Goal: Information Seeking & Learning: Check status

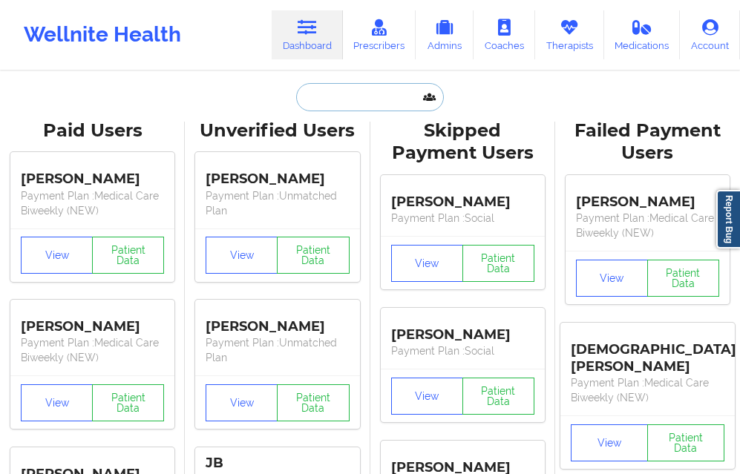
click at [317, 105] on input "text" at bounding box center [369, 97] width 147 height 28
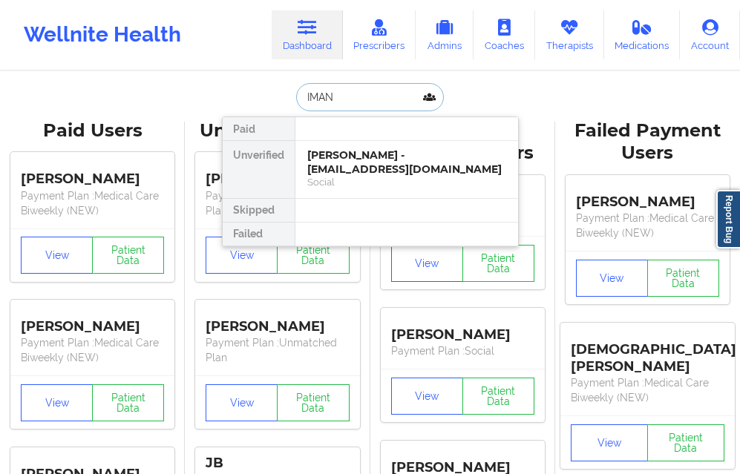
type input "IMANI"
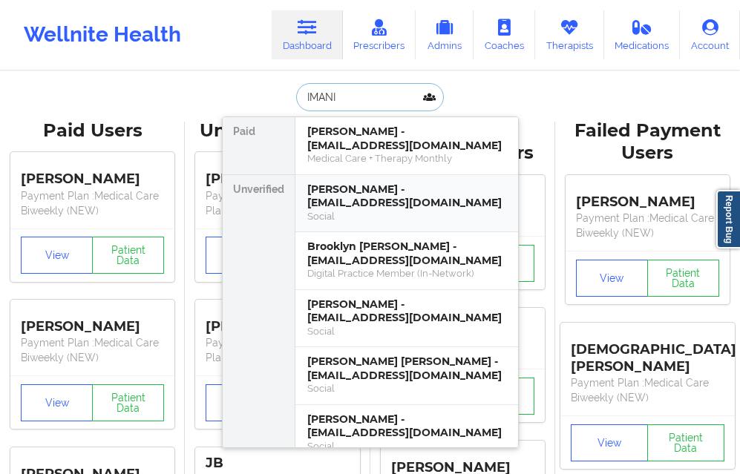
click at [321, 199] on div "[PERSON_NAME] - [EMAIL_ADDRESS][DOMAIN_NAME]" at bounding box center [406, 196] width 199 height 27
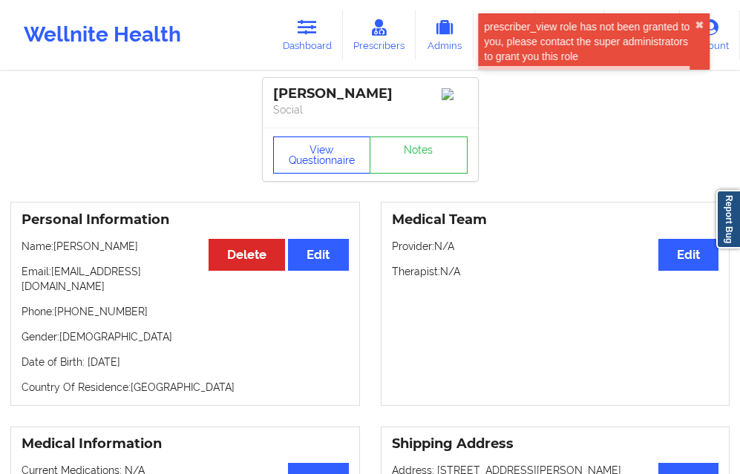
click at [290, 157] on button "View Questionnaire" at bounding box center [322, 155] width 98 height 37
click at [290, 157] on div "View Questionnaire Notes" at bounding box center [370, 155] width 194 height 37
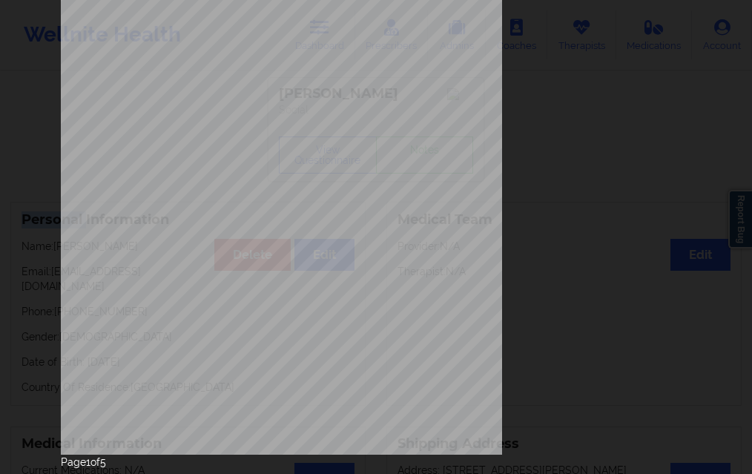
scroll to position [234, 0]
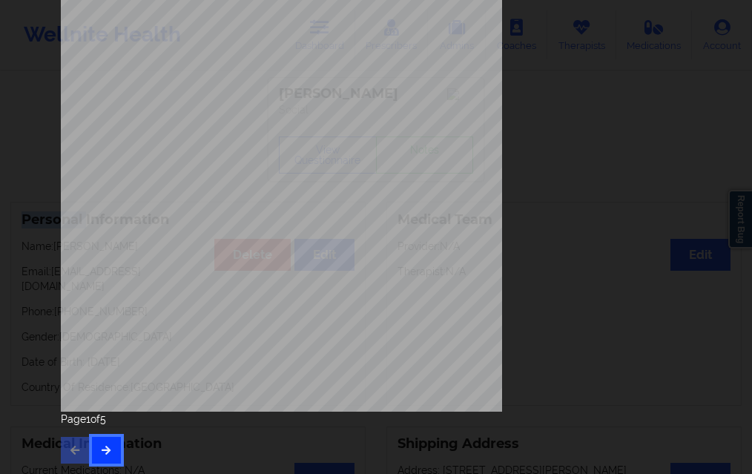
click at [103, 439] on button "button" at bounding box center [106, 450] width 29 height 27
click at [105, 445] on icon "button" at bounding box center [106, 449] width 13 height 9
click at [117, 440] on div "Page 3 of 5" at bounding box center [376, 438] width 631 height 52
click at [107, 442] on button "button" at bounding box center [106, 450] width 29 height 27
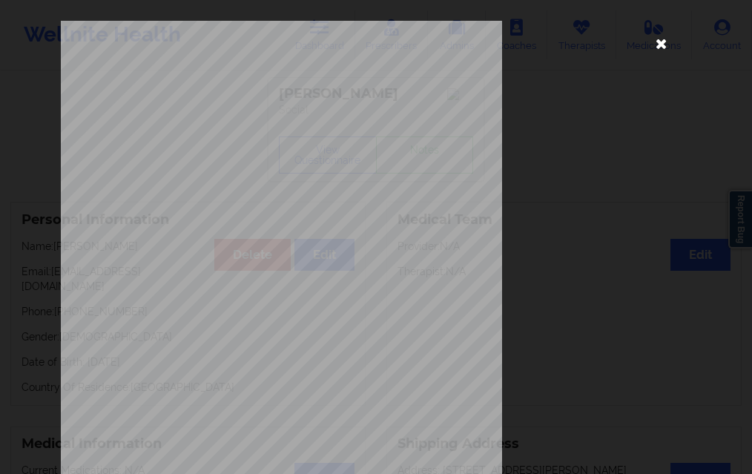
click at [660, 47] on icon at bounding box center [662, 43] width 24 height 24
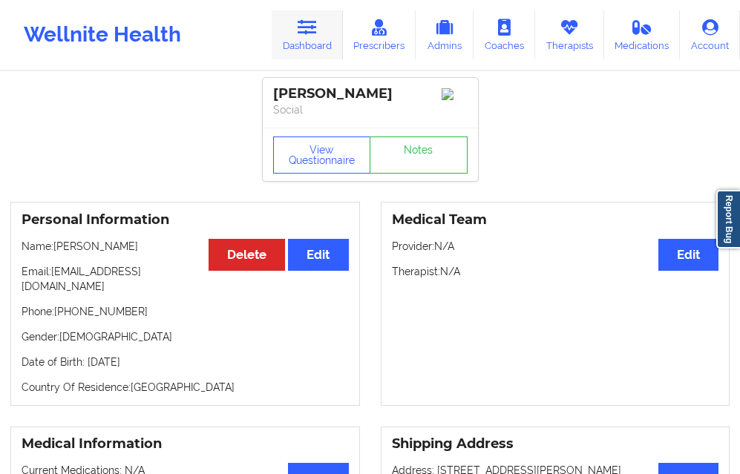
click at [307, 42] on link "Dashboard" at bounding box center [307, 34] width 71 height 49
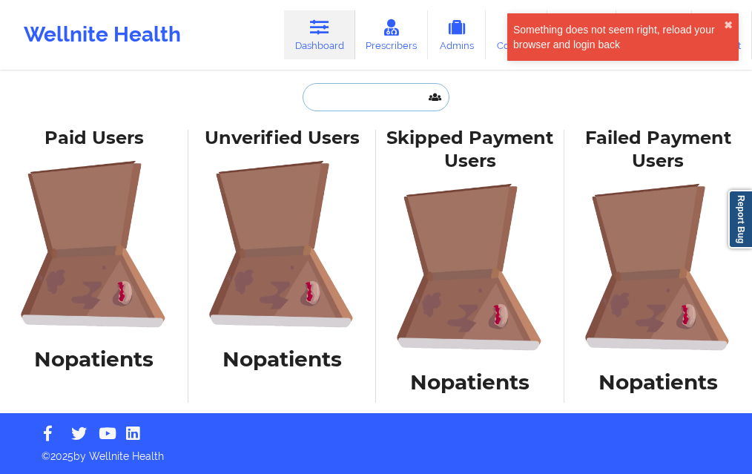
click at [348, 92] on input "text" at bounding box center [376, 97] width 147 height 28
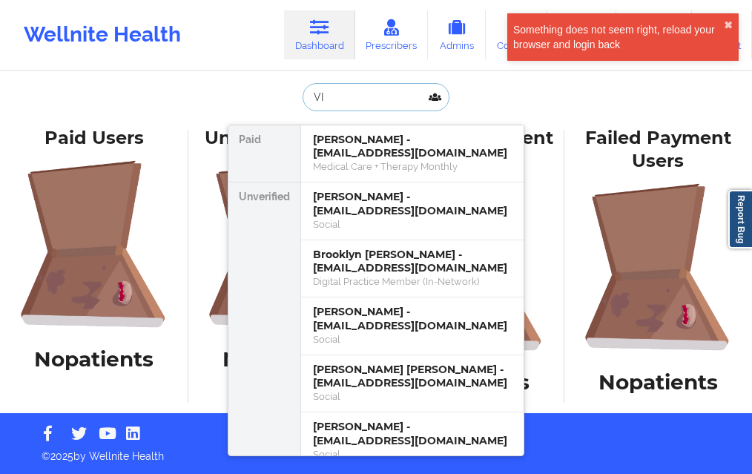
type input "V"
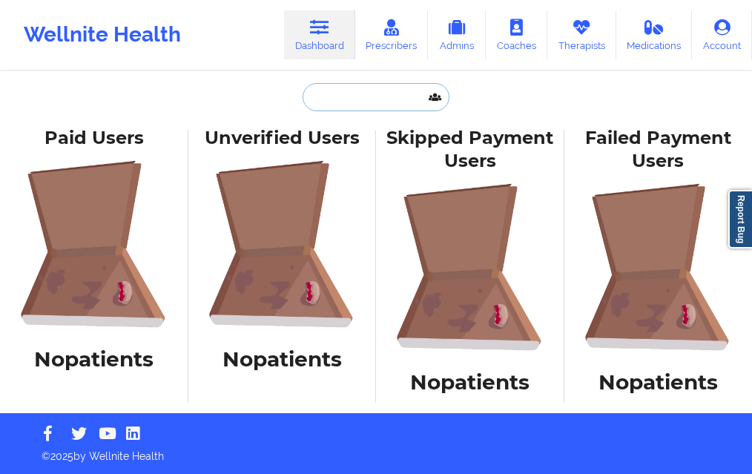
click at [312, 101] on input "text" at bounding box center [376, 97] width 147 height 28
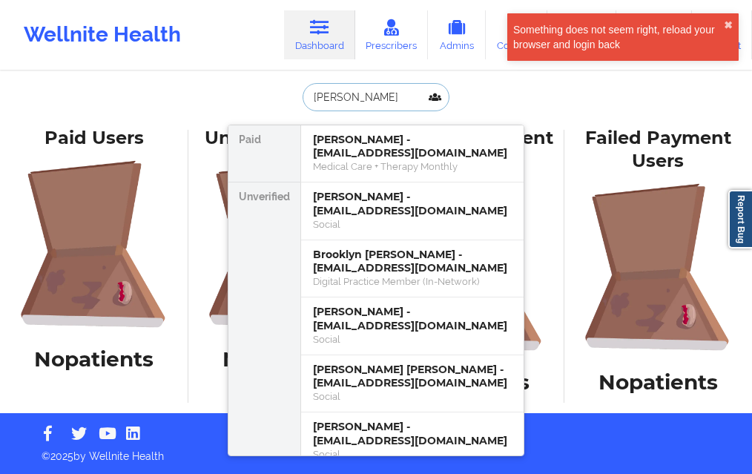
type input "[PERSON_NAME]"
click at [171, 88] on div "[PERSON_NAME] [PERSON_NAME] - [EMAIL_ADDRESS][DOMAIN_NAME] Medical Care + Thera…" at bounding box center [376, 206] width 752 height 413
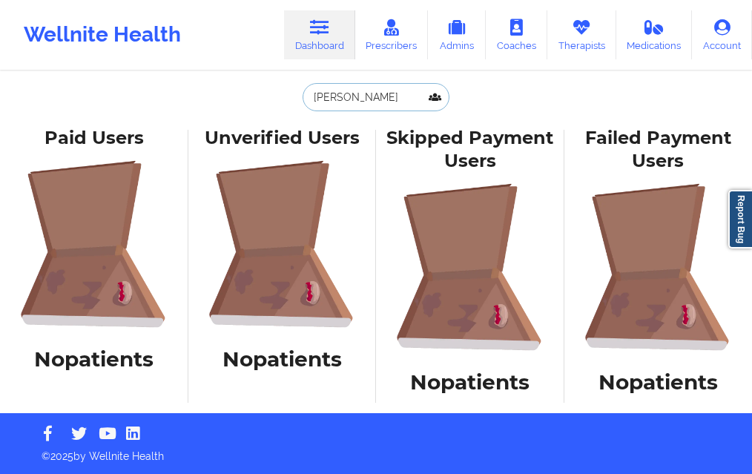
drag, startPoint x: 363, startPoint y: 103, endPoint x: 318, endPoint y: 99, distance: 45.4
click at [318, 99] on input "[PERSON_NAME]" at bounding box center [376, 97] width 147 height 28
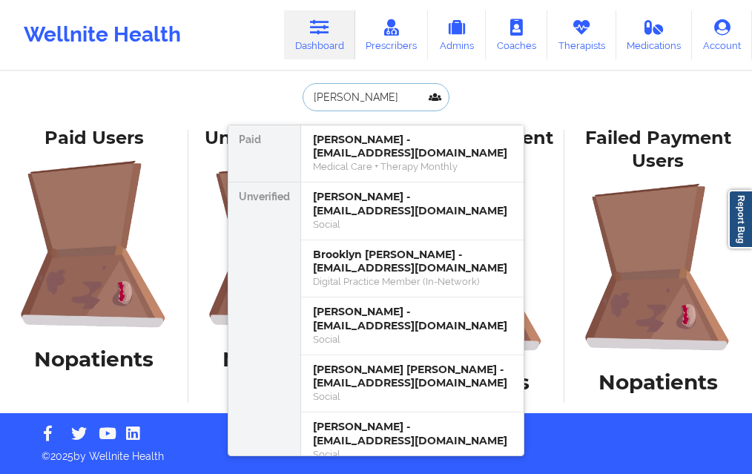
drag, startPoint x: 358, startPoint y: 91, endPoint x: 293, endPoint y: 93, distance: 64.6
click at [293, 93] on div "[PERSON_NAME] [PERSON_NAME] - [EMAIL_ADDRESS][DOMAIN_NAME] Medical Care + Thera…" at bounding box center [376, 101] width 297 height 36
click at [341, 101] on input "[PERSON_NAME]" at bounding box center [376, 97] width 147 height 28
click at [336, 99] on input "[PERSON_NAME]" at bounding box center [376, 97] width 147 height 28
click at [335, 98] on input "[PERSON_NAME]" at bounding box center [376, 97] width 147 height 28
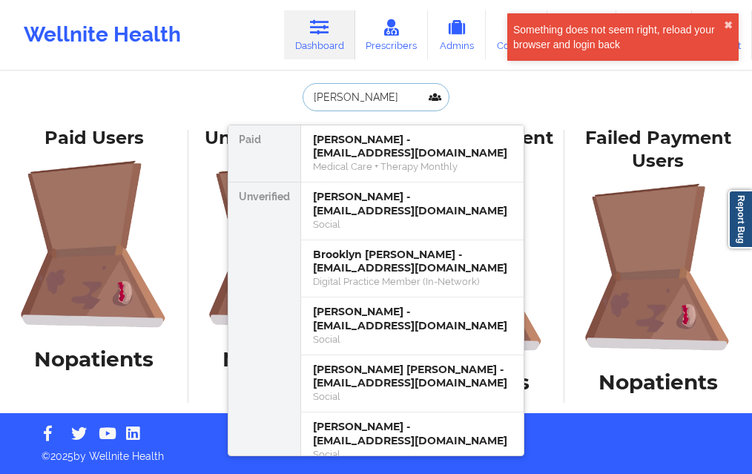
click at [419, 103] on input "[PERSON_NAME]" at bounding box center [376, 97] width 147 height 28
click at [554, 129] on div "Skipped Payment Users" at bounding box center [471, 150] width 168 height 46
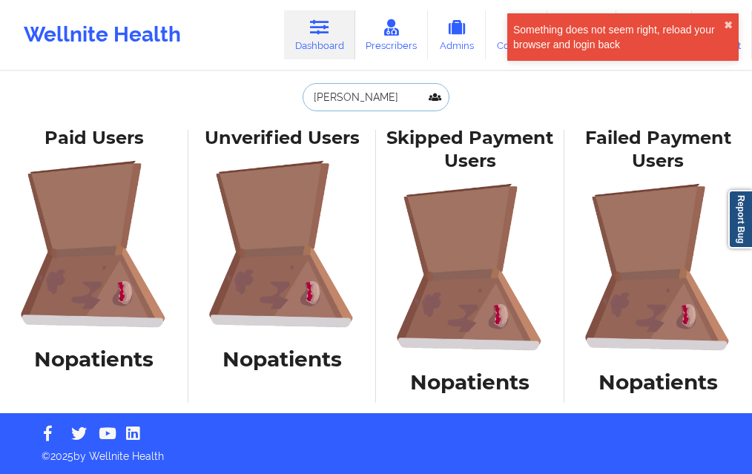
drag, startPoint x: 413, startPoint y: 99, endPoint x: 369, endPoint y: 97, distance: 43.8
click at [369, 97] on input "[PERSON_NAME]" at bounding box center [376, 97] width 147 height 28
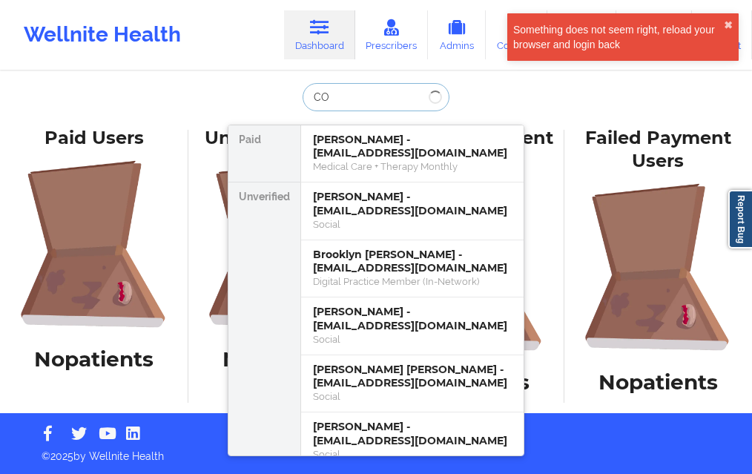
type input "C"
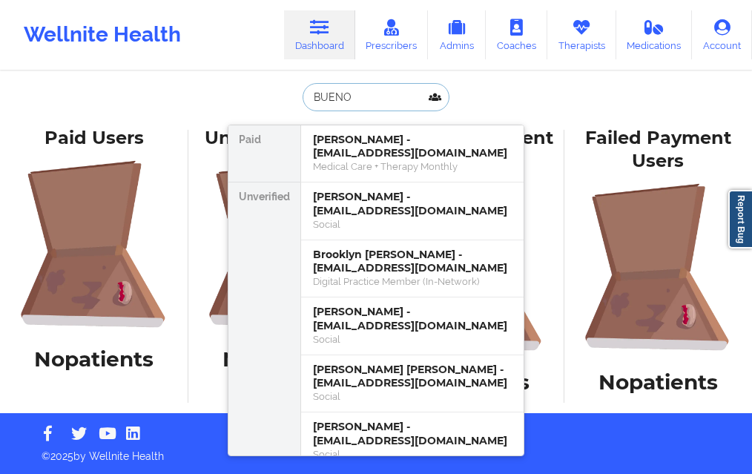
type input "BUENO"
click at [360, 137] on div "[PERSON_NAME] - [EMAIL_ADDRESS][DOMAIN_NAME]" at bounding box center [412, 146] width 199 height 27
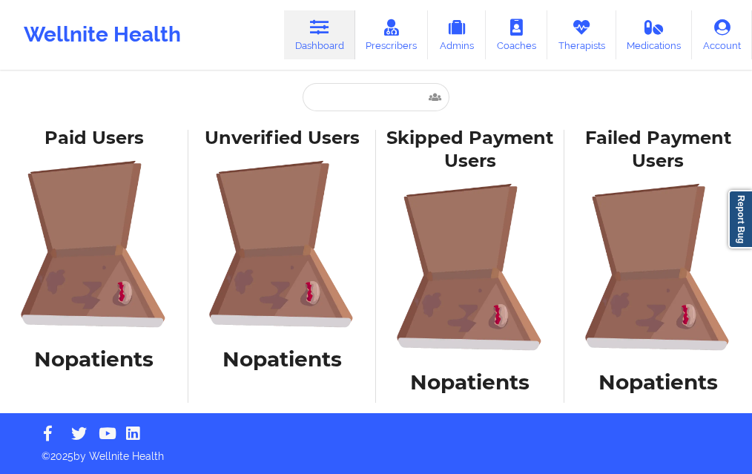
click at [332, 53] on link "Dashboard" at bounding box center [319, 34] width 71 height 49
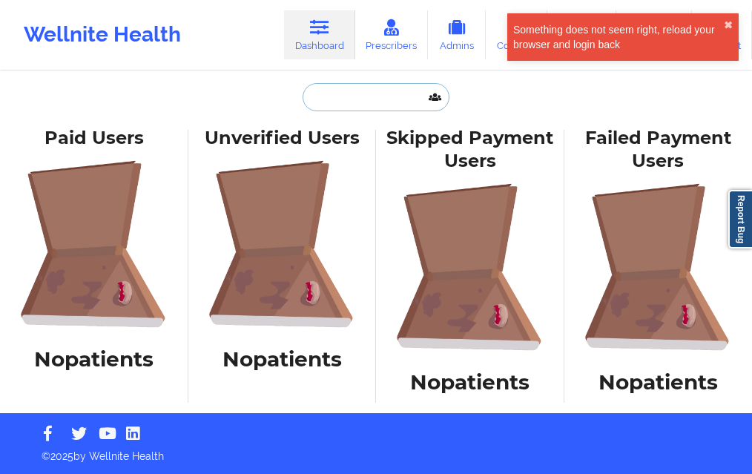
click at [339, 105] on input "text" at bounding box center [376, 97] width 147 height 28
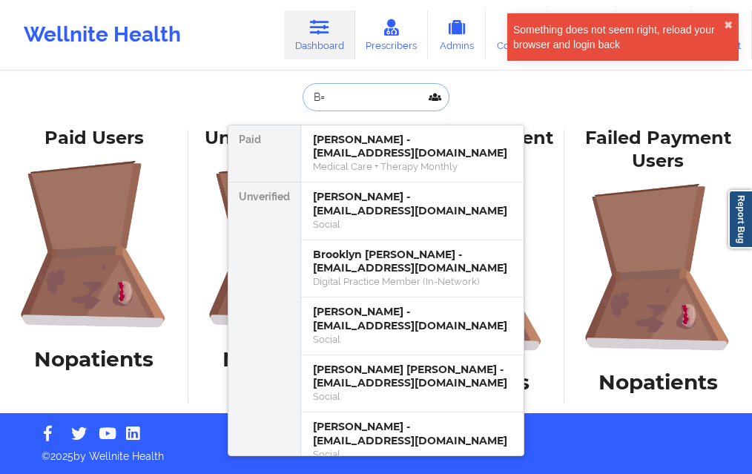
type input "B"
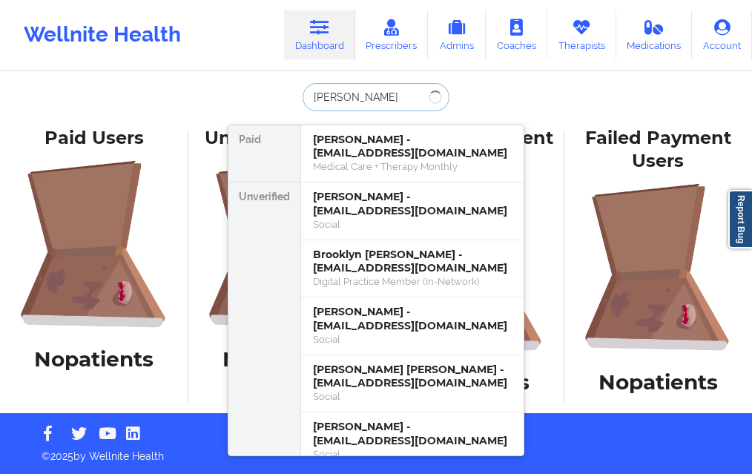
type input "[PERSON_NAME]"
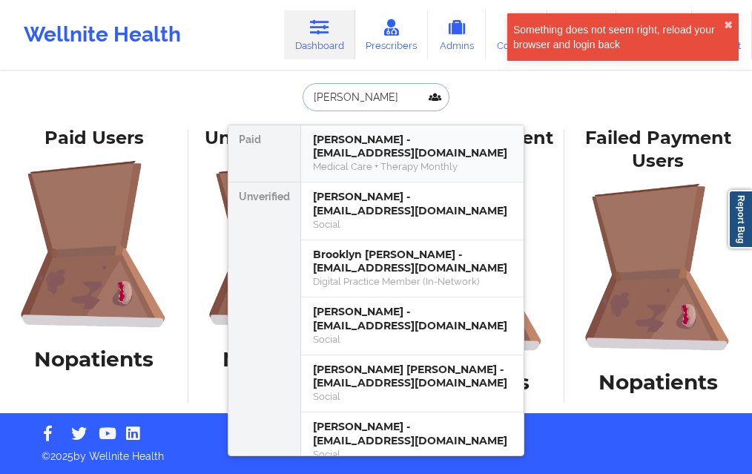
click at [335, 150] on div "[PERSON_NAME] - [EMAIL_ADDRESS][DOMAIN_NAME]" at bounding box center [412, 146] width 199 height 27
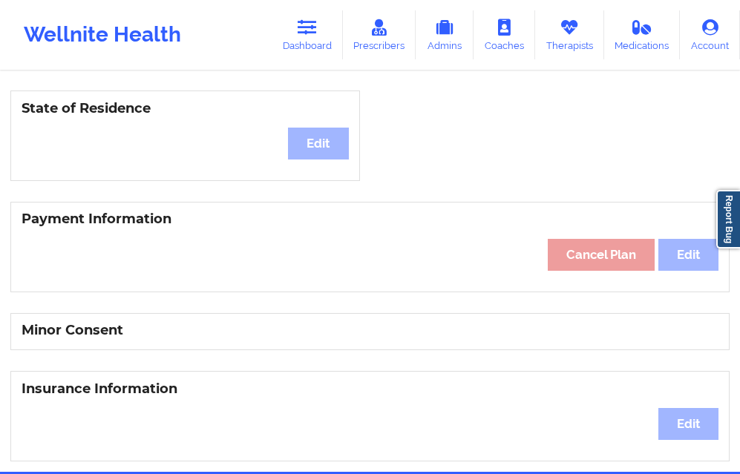
scroll to position [482, 0]
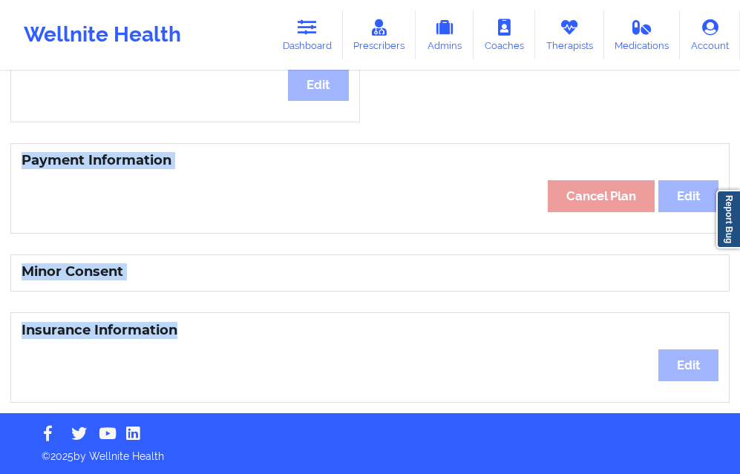
drag, startPoint x: 728, startPoint y: 346, endPoint x: 749, endPoint y: 66, distance: 280.6
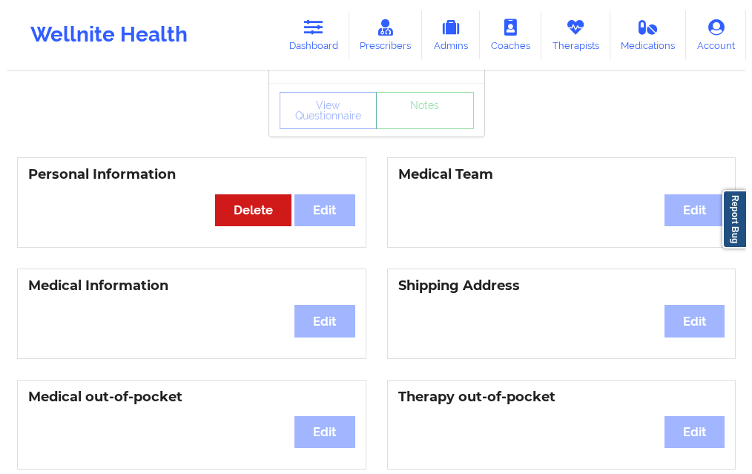
scroll to position [0, 0]
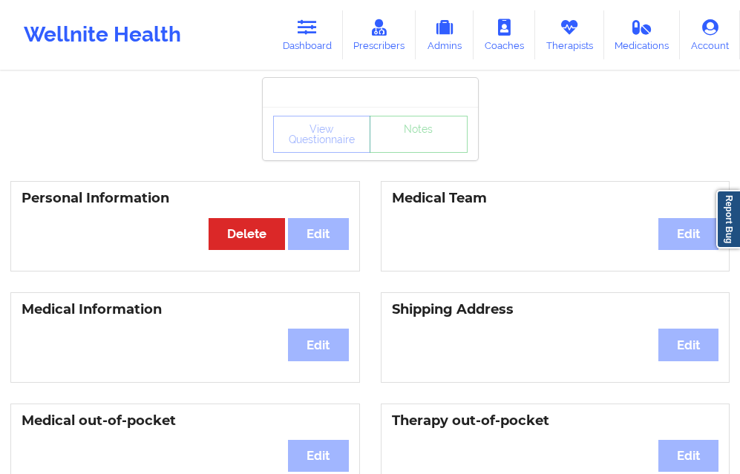
click at [305, 138] on div "View Questionnaire Notes" at bounding box center [370, 134] width 194 height 37
click at [358, 136] on div "View Questionnaire Notes" at bounding box center [370, 134] width 194 height 37
click at [364, 116] on div "View Questionnaire Notes" at bounding box center [370, 134] width 194 height 37
click at [337, 131] on div "View Questionnaire Notes" at bounding box center [370, 134] width 194 height 37
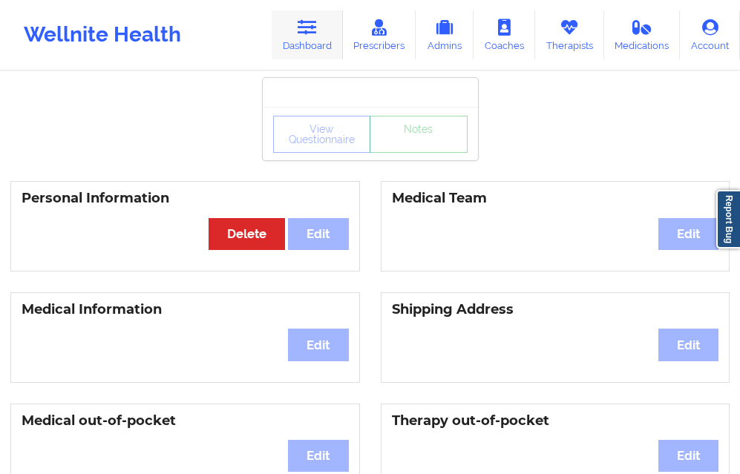
click at [306, 36] on icon at bounding box center [307, 27] width 19 height 16
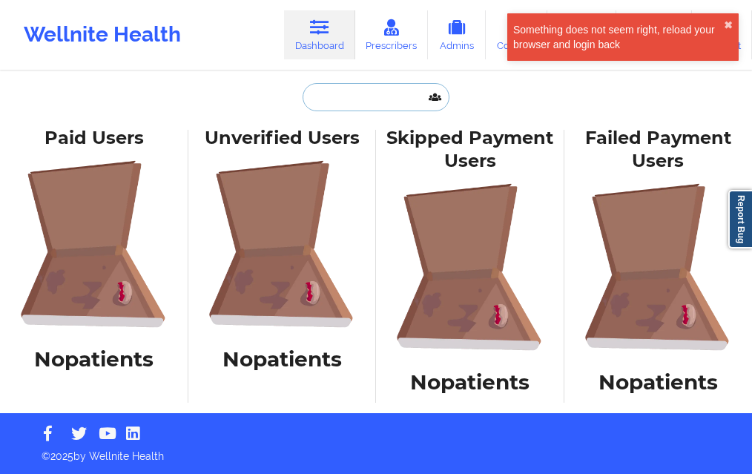
click at [341, 98] on input "text" at bounding box center [376, 97] width 147 height 28
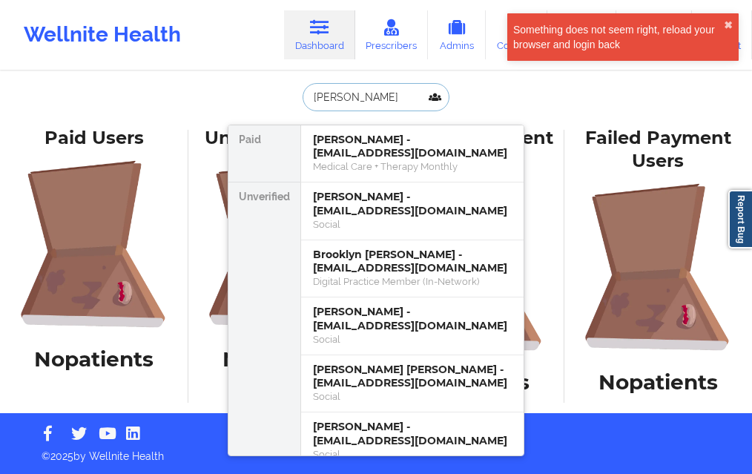
type input "[PERSON_NAME]"
click at [490, 104] on div "[PERSON_NAME] Paid [PERSON_NAME] - [EMAIL_ADDRESS][DOMAIN_NAME] Medical Care + …" at bounding box center [376, 101] width 297 height 36
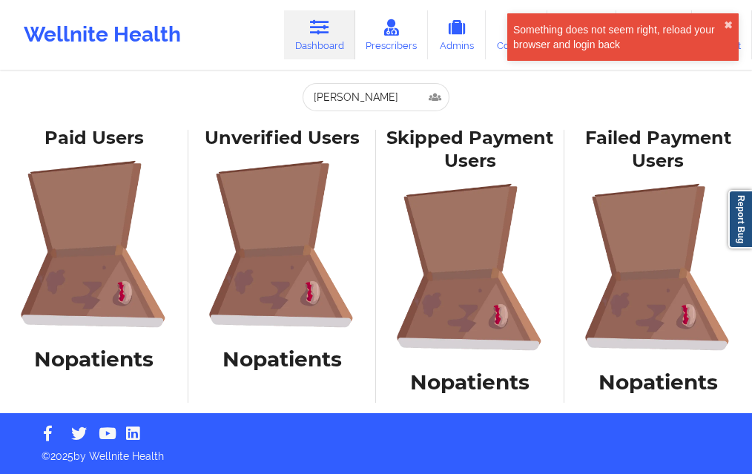
click at [723, 22] on div "Something does not seem right, reload your browser and login back" at bounding box center [618, 37] width 211 height 30
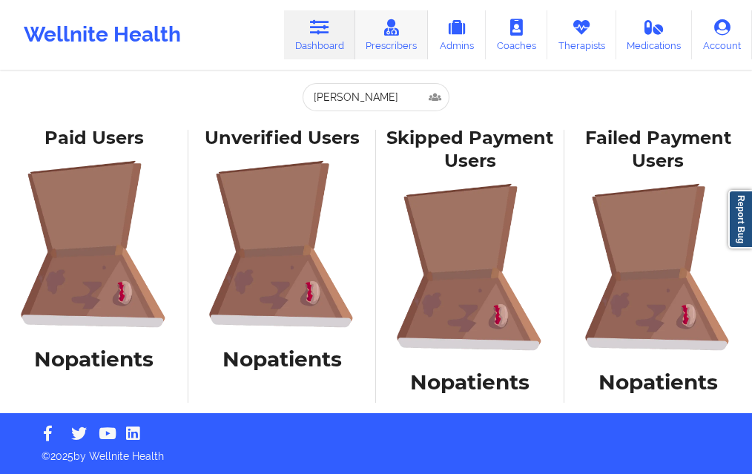
click at [401, 29] on icon at bounding box center [391, 27] width 19 height 16
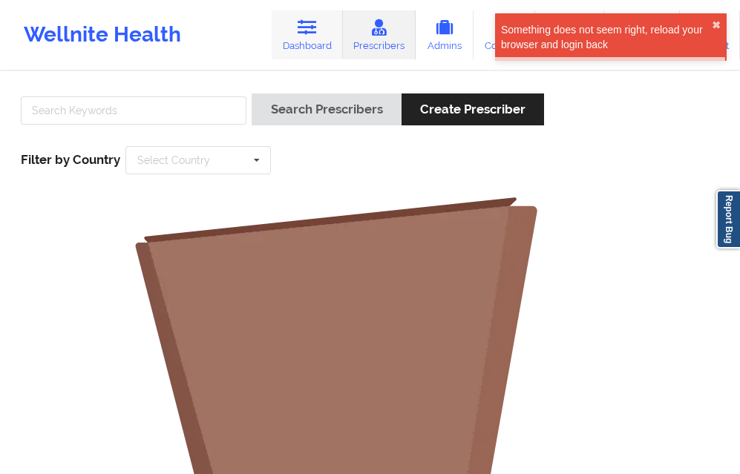
click at [330, 31] on link "Dashboard" at bounding box center [307, 34] width 71 height 49
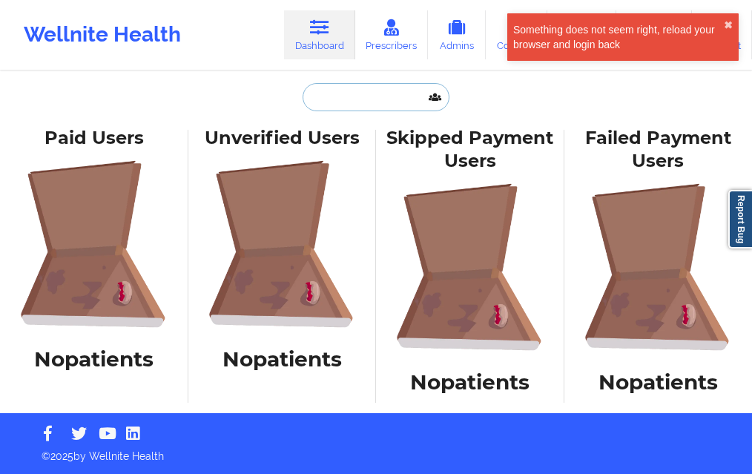
click at [324, 89] on input "text" at bounding box center [376, 97] width 147 height 28
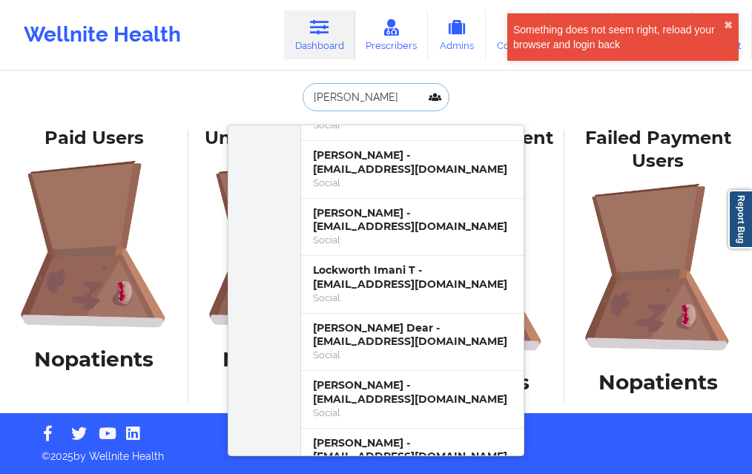
scroll to position [148, 0]
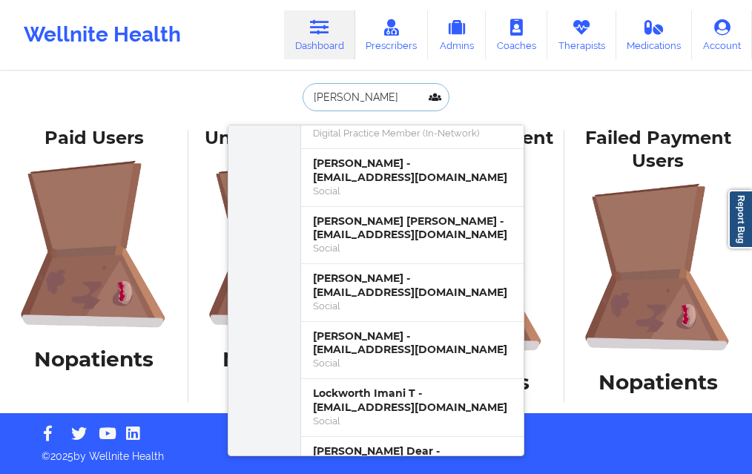
click at [381, 93] on input "[PERSON_NAME]" at bounding box center [376, 97] width 147 height 28
type input "T"
type input "KYNOR"
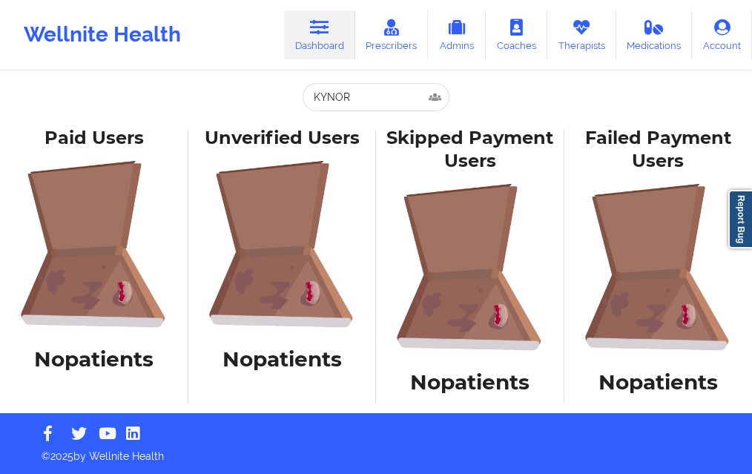
click at [358, 118] on div "KYNOR Paid [PERSON_NAME] - [EMAIL_ADDRESS][DOMAIN_NAME] Medical Care + Therapy …" at bounding box center [376, 101] width 297 height 36
click at [358, 98] on input "KYNOR" at bounding box center [376, 97] width 147 height 28
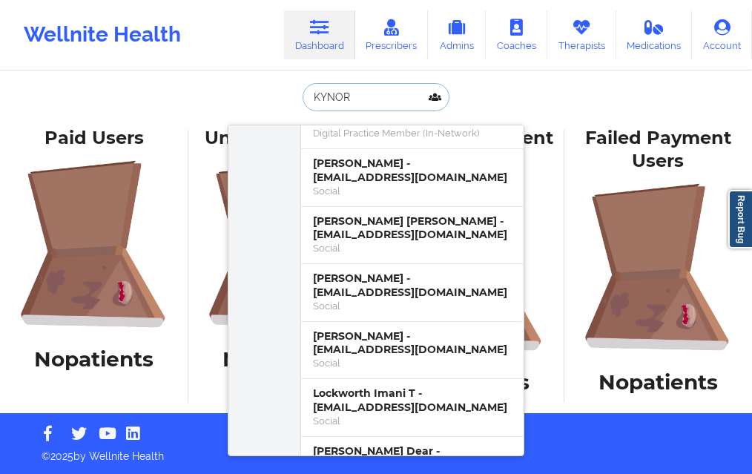
drag, startPoint x: 358, startPoint y: 97, endPoint x: 291, endPoint y: 91, distance: 67.1
click at [291, 91] on div "KYNOR Paid [PERSON_NAME] - [EMAIL_ADDRESS][DOMAIN_NAME] Medical Care + Therapy …" at bounding box center [376, 101] width 297 height 36
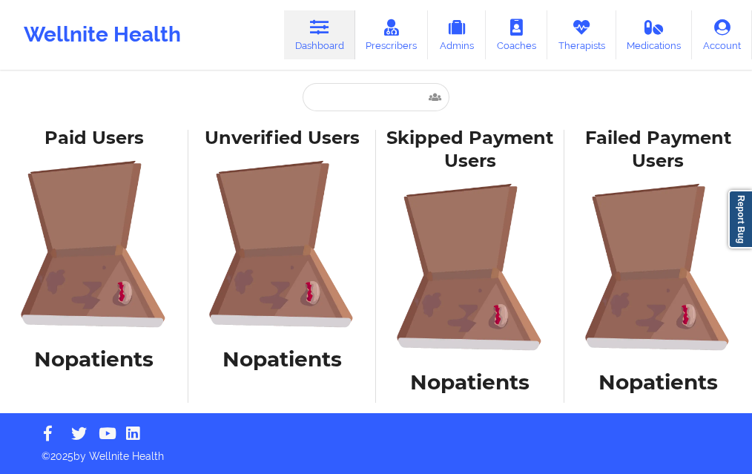
click at [278, 202] on img at bounding box center [283, 244] width 168 height 168
click at [345, 116] on div "Paid [PERSON_NAME] - [EMAIL_ADDRESS][DOMAIN_NAME] Medical Care + Therapy Monthl…" at bounding box center [376, 101] width 297 height 36
click at [343, 105] on input "text" at bounding box center [376, 97] width 147 height 28
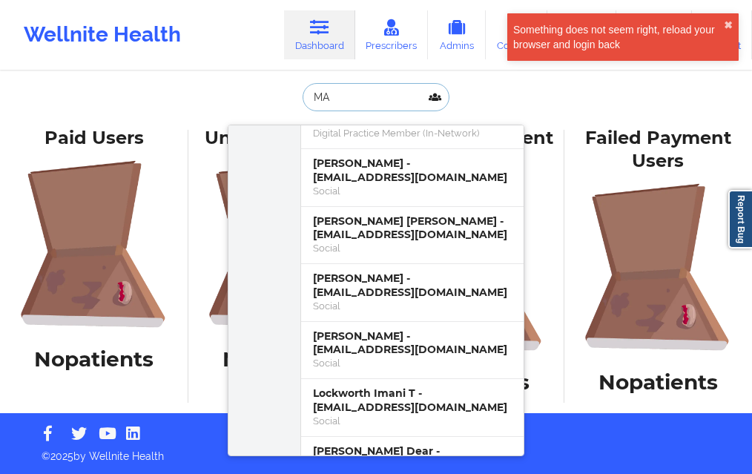
type input "M"
type input "[PERSON_NAME]"
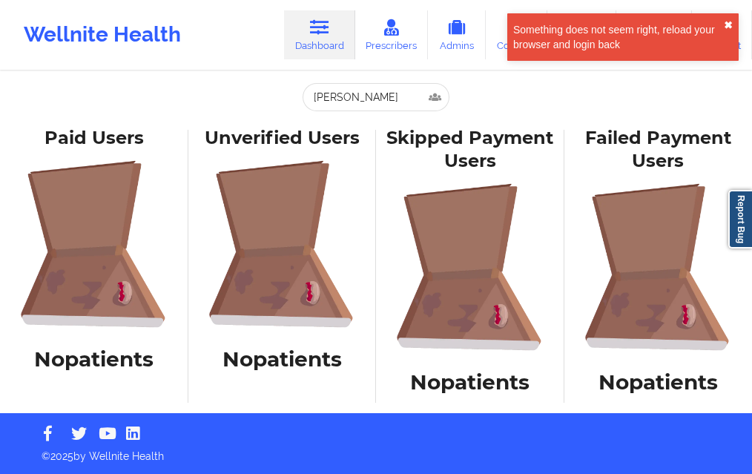
click at [728, 27] on button "✖︎" at bounding box center [728, 25] width 9 height 12
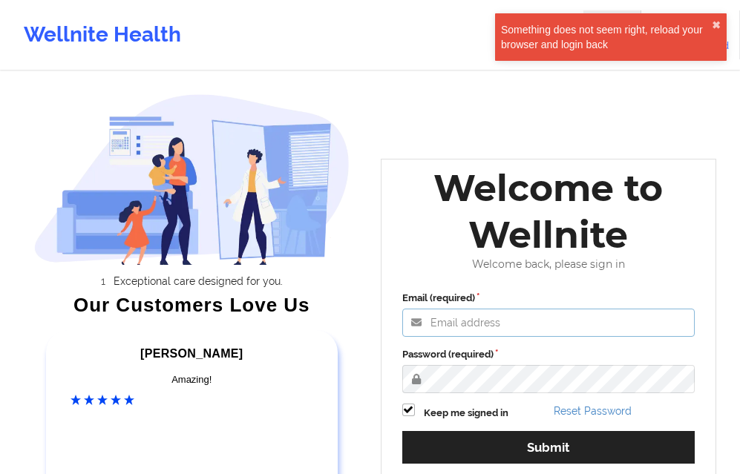
click at [470, 335] on input "Email (required)" at bounding box center [548, 323] width 293 height 28
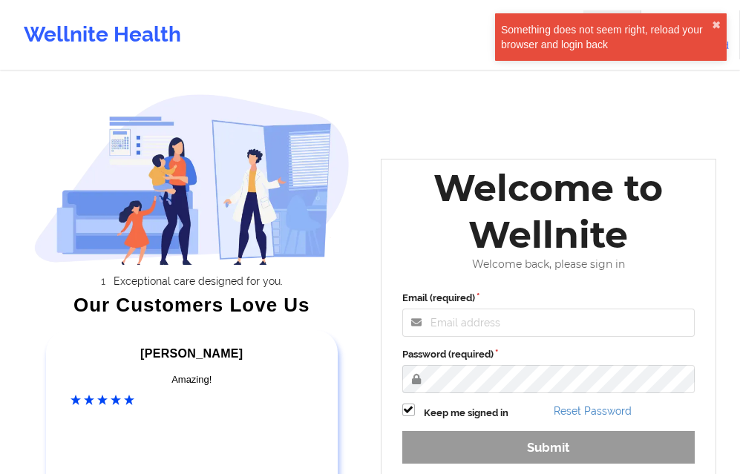
click at [450, 326] on input "Email (required)" at bounding box center [548, 323] width 293 height 28
type input "D"
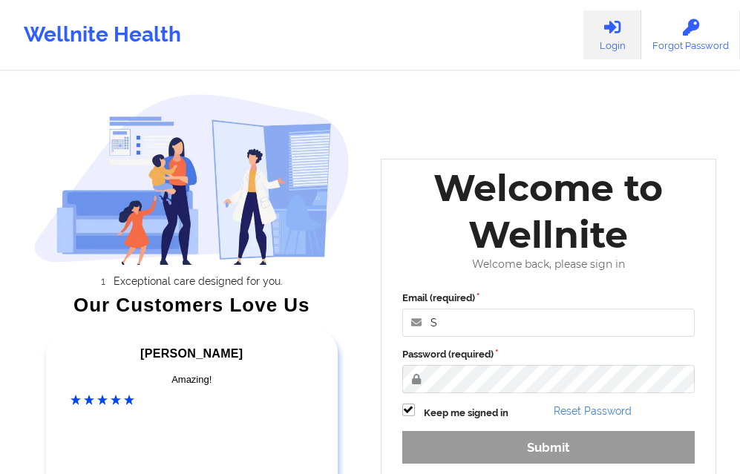
type input "shamen.sanico@wellnite.com"
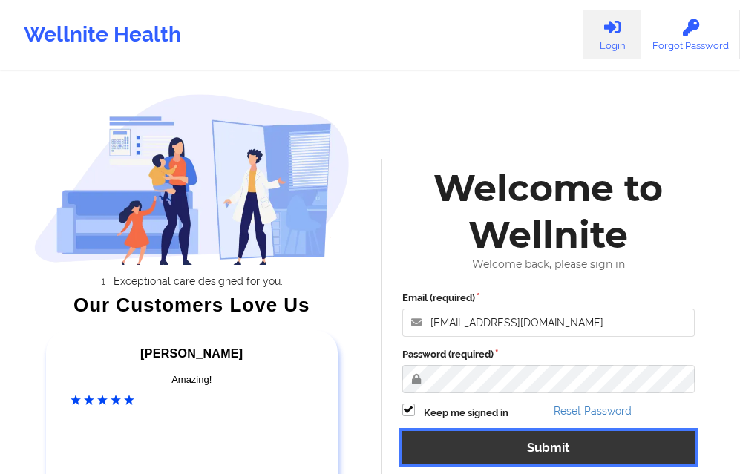
click at [470, 439] on button "Submit" at bounding box center [548, 447] width 293 height 32
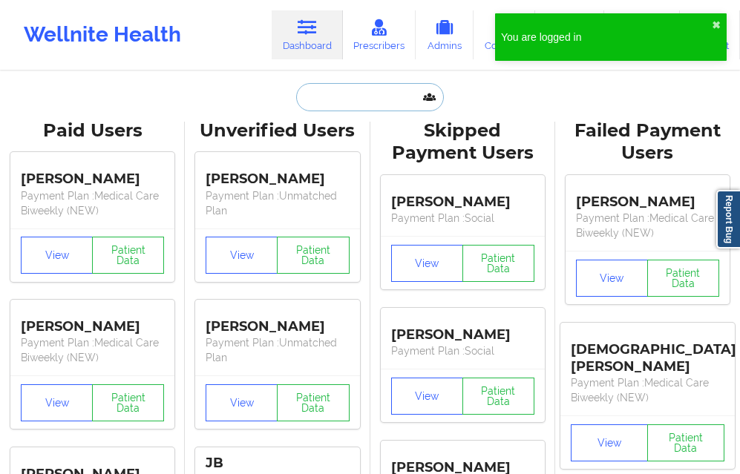
click at [340, 97] on input "text" at bounding box center [369, 97] width 147 height 28
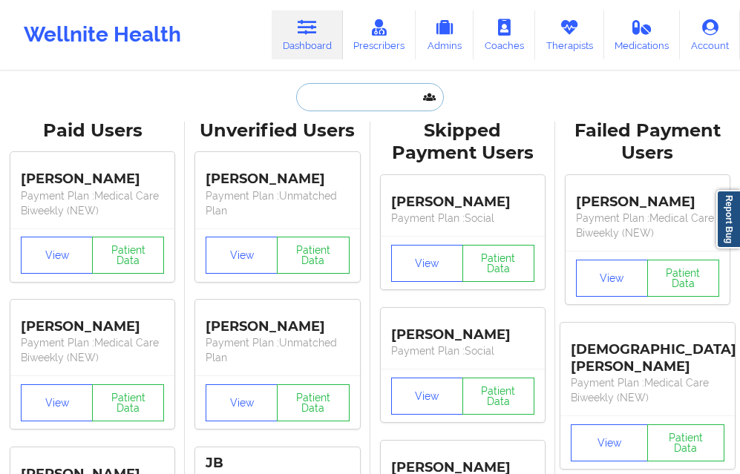
click at [327, 111] on input "text" at bounding box center [369, 97] width 147 height 28
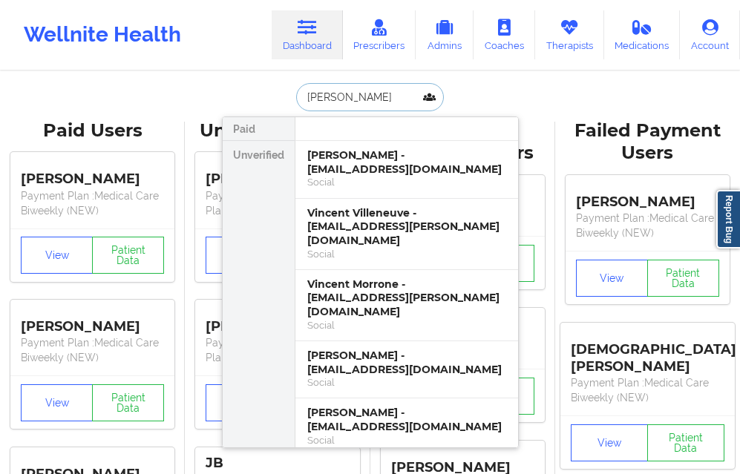
type input "[PERSON_NAME]"
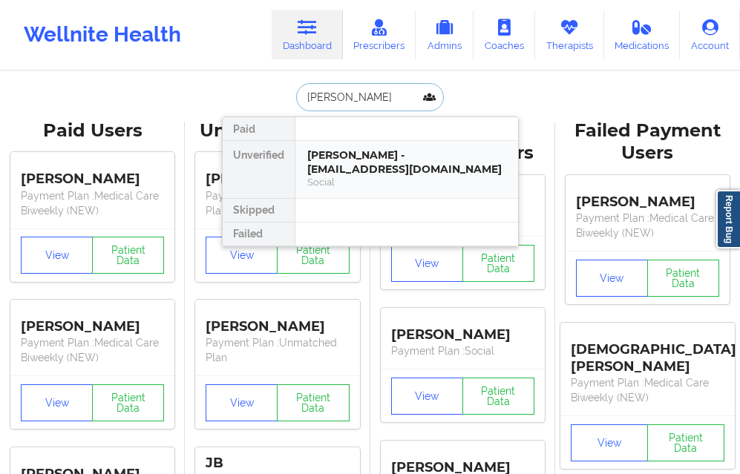
click at [338, 166] on div "Vincent Collins - vinndawgg@gmail.com" at bounding box center [406, 161] width 199 height 27
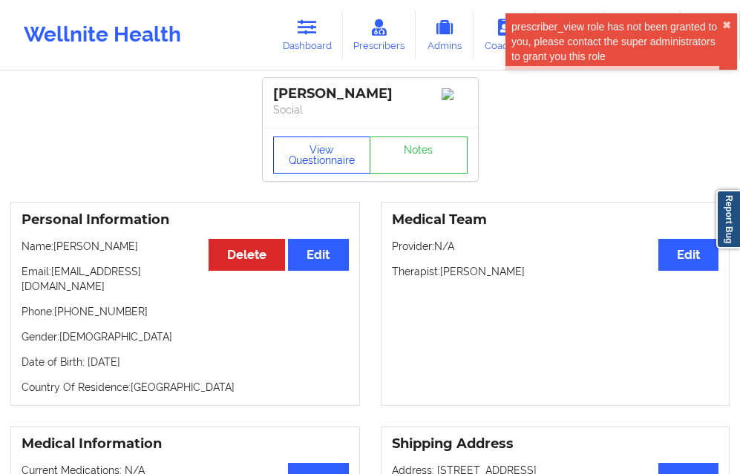
click at [304, 164] on button "View Questionnaire" at bounding box center [322, 155] width 98 height 37
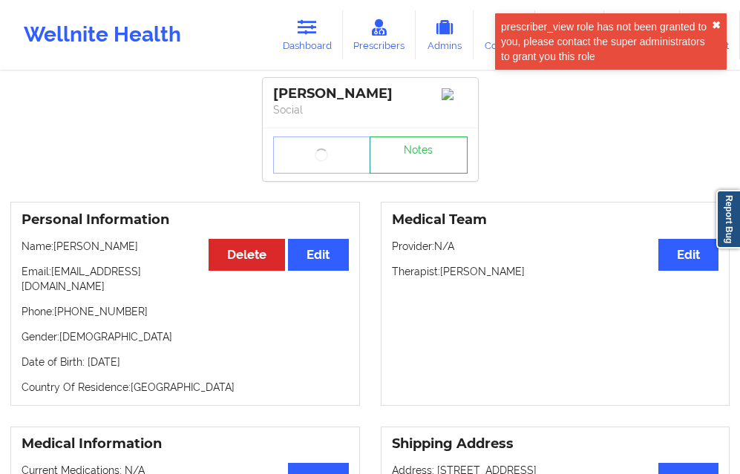
click at [719, 27] on button "✖︎" at bounding box center [716, 25] width 9 height 12
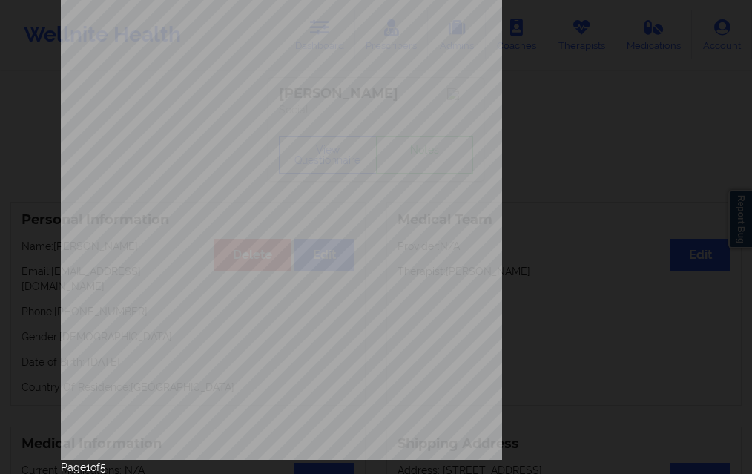
scroll to position [234, 0]
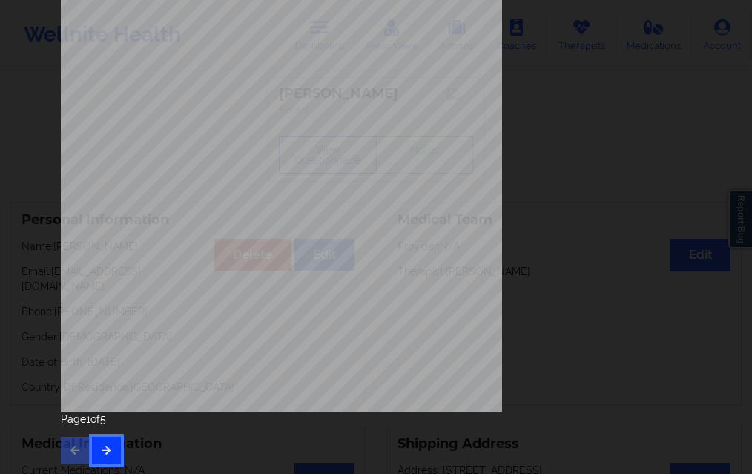
click at [110, 454] on button "button" at bounding box center [106, 450] width 29 height 27
click at [109, 445] on button "button" at bounding box center [106, 450] width 29 height 27
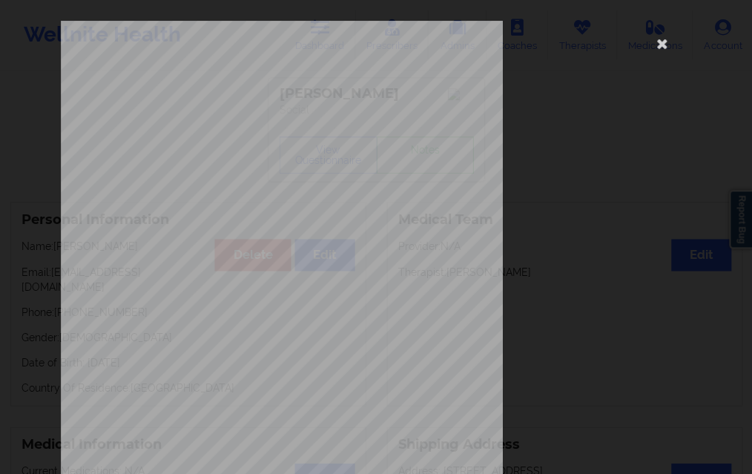
scroll to position [223, 0]
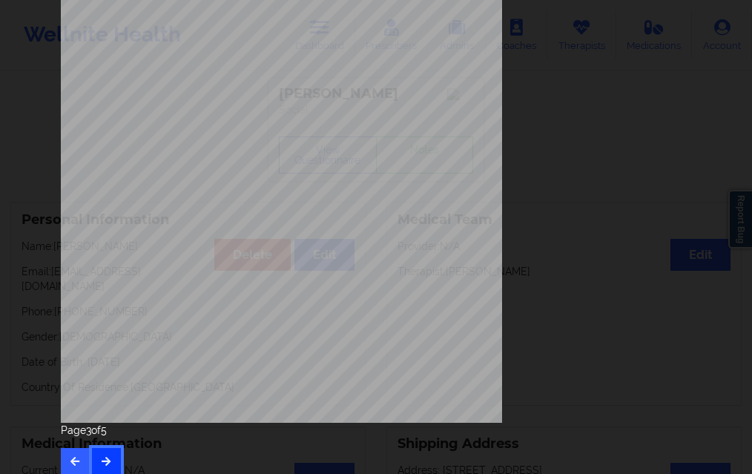
click at [100, 464] on icon "button" at bounding box center [106, 460] width 13 height 9
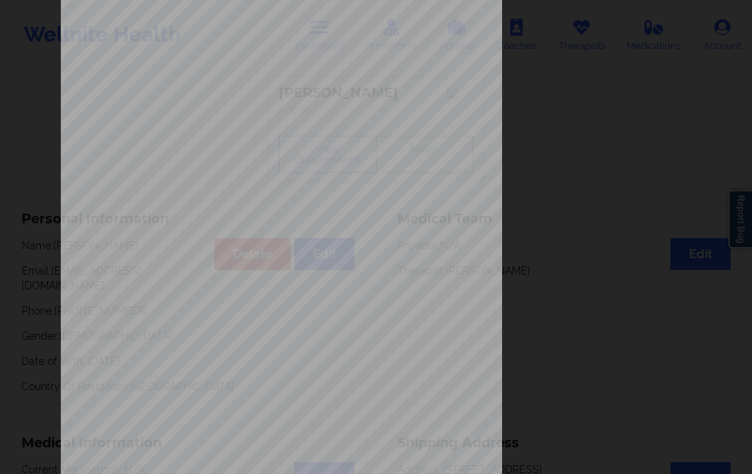
scroll to position [0, 0]
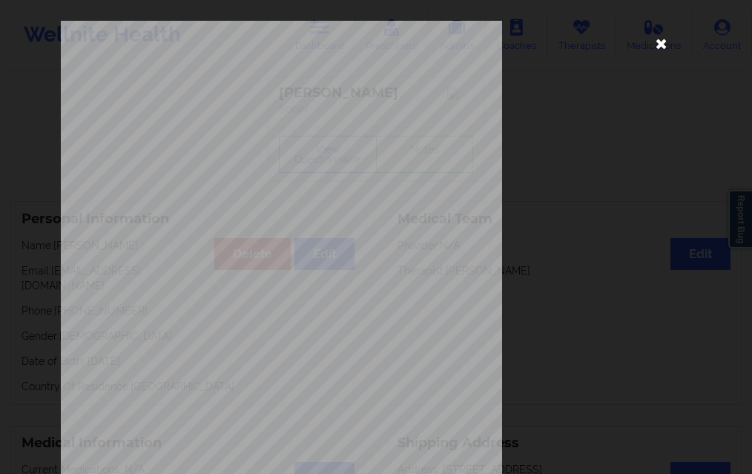
click at [661, 45] on icon at bounding box center [662, 43] width 24 height 24
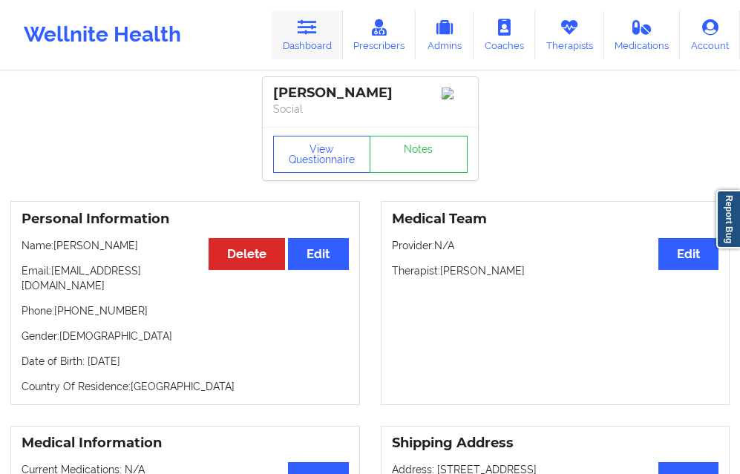
click at [312, 56] on link "Dashboard" at bounding box center [307, 34] width 71 height 49
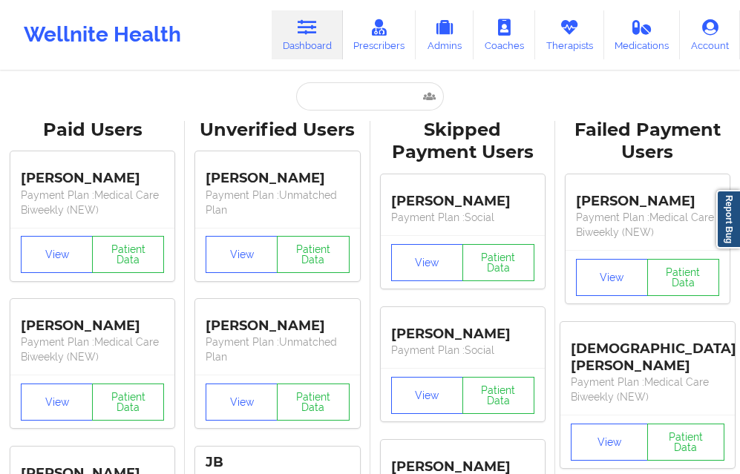
click at [323, 96] on input "text" at bounding box center [369, 96] width 147 height 28
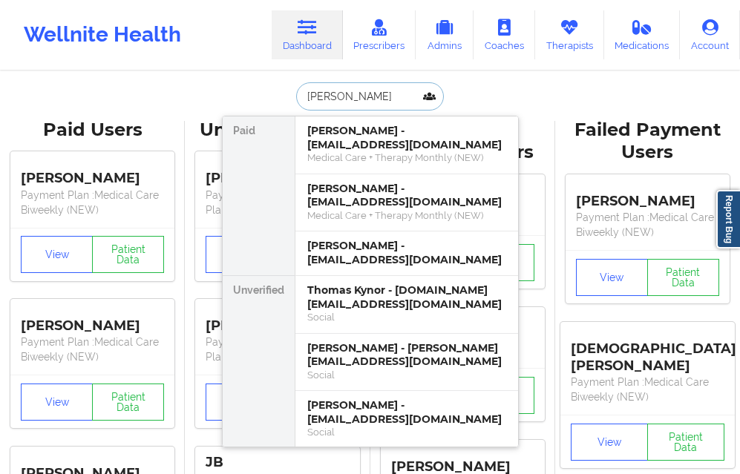
type input "[PERSON_NAME]"
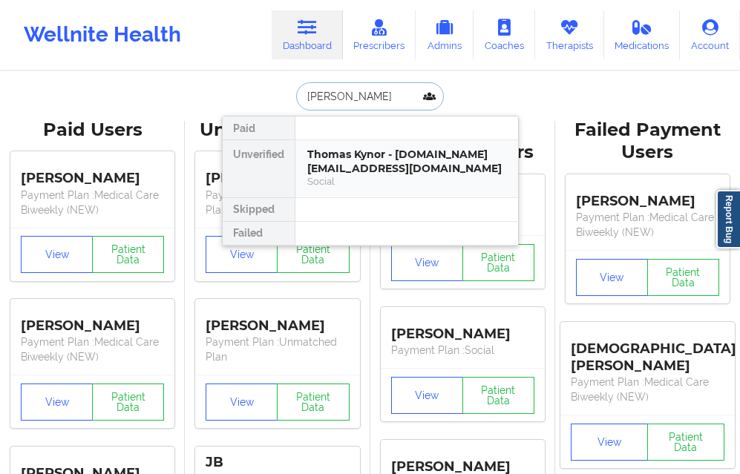
click at [337, 157] on div "Thomas Kynor - kynor.shop@gmail.com" at bounding box center [406, 161] width 199 height 27
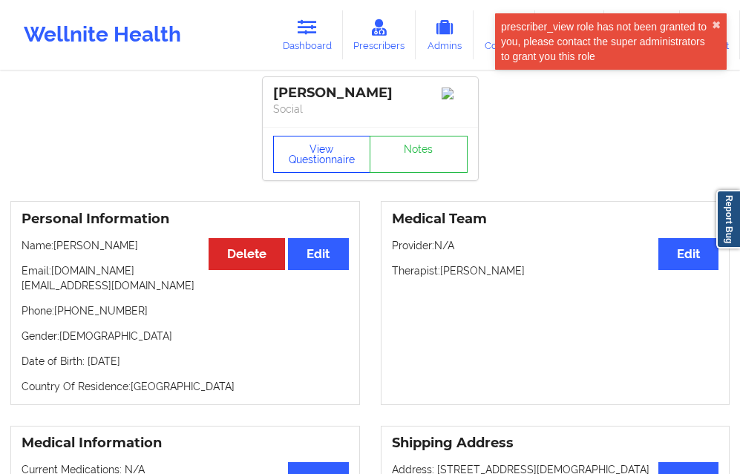
click at [337, 157] on button "View Questionnaire" at bounding box center [322, 154] width 98 height 37
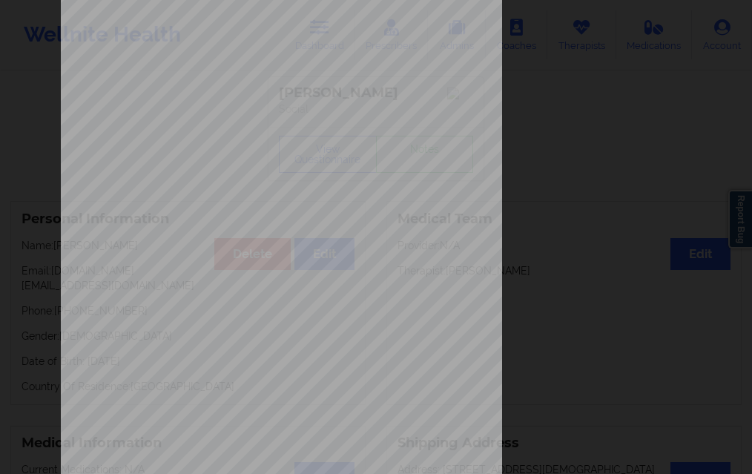
scroll to position [11, 0]
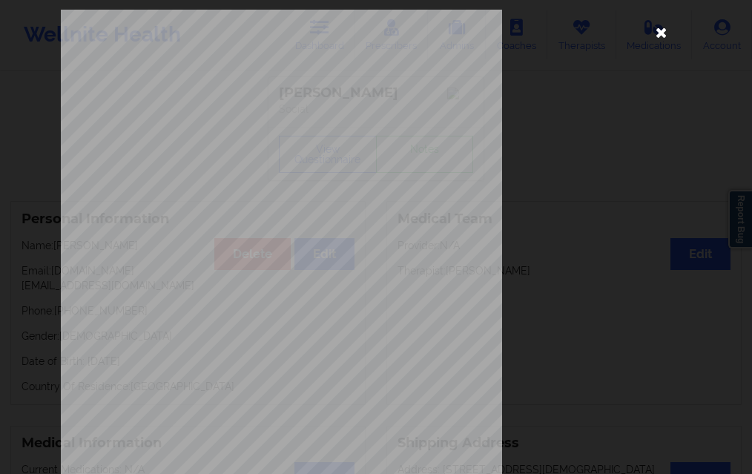
click at [654, 28] on icon at bounding box center [662, 32] width 24 height 24
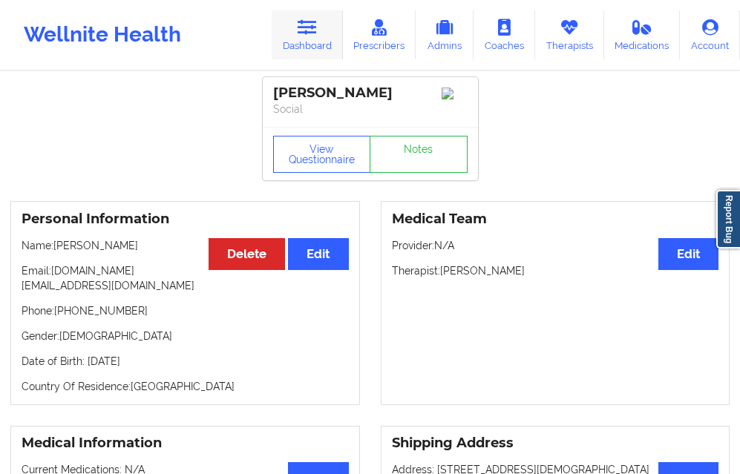
click at [327, 43] on link "Dashboard" at bounding box center [307, 34] width 71 height 49
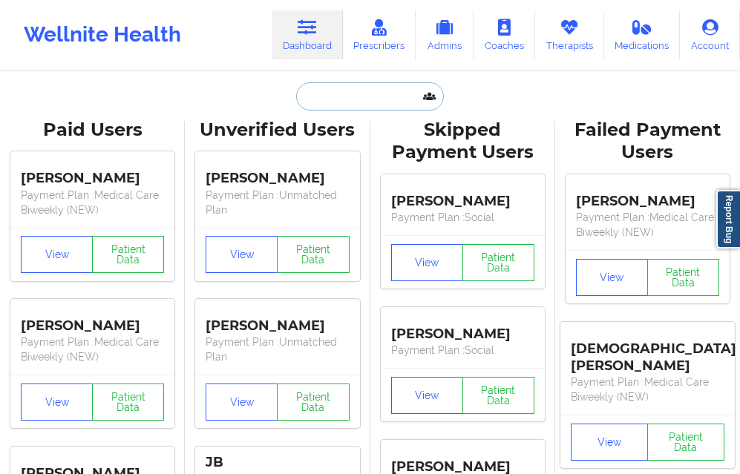
click at [344, 100] on input "text" at bounding box center [369, 96] width 147 height 28
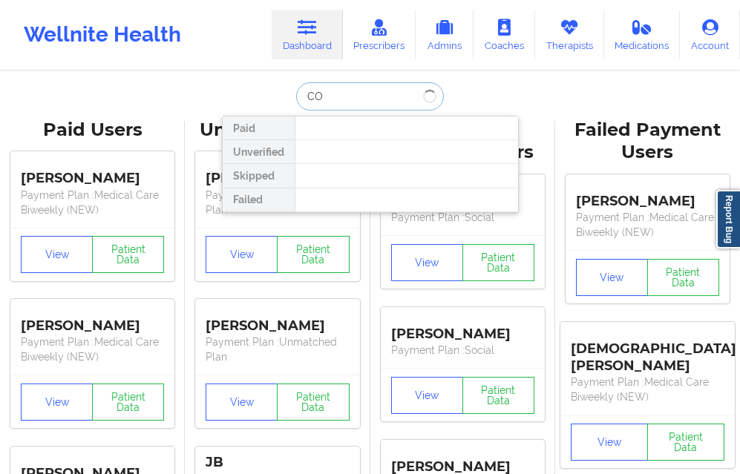
type input "C"
type input "BUENO"
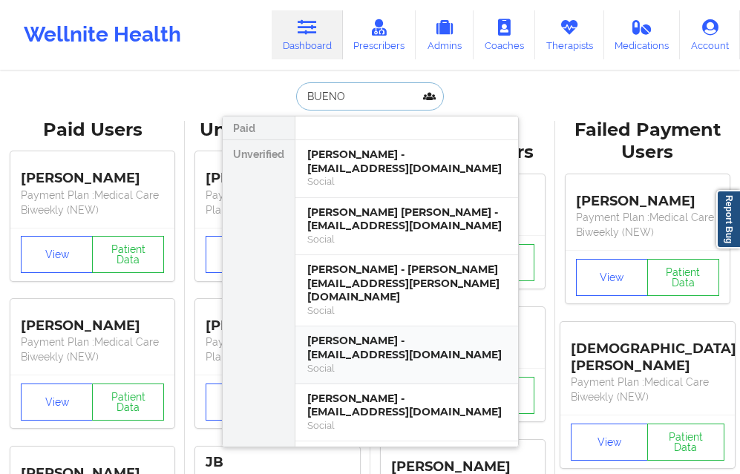
click at [378, 334] on div "Courtney Nichole Bueno - courtneybueno@aol.com" at bounding box center [406, 347] width 199 height 27
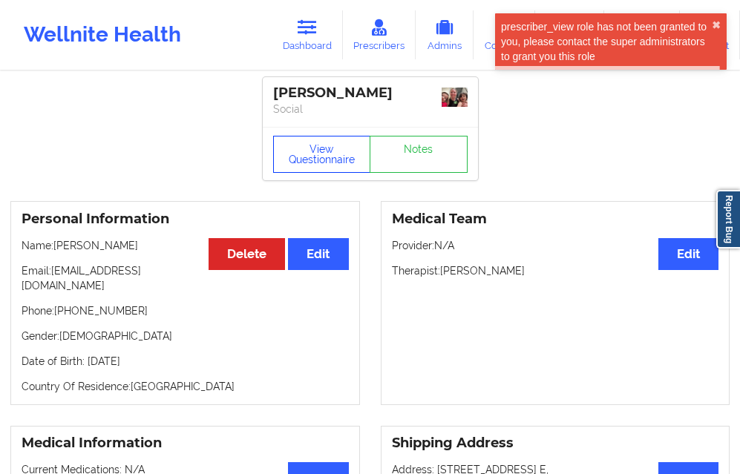
click at [347, 167] on button "View Questionnaire" at bounding box center [322, 154] width 98 height 37
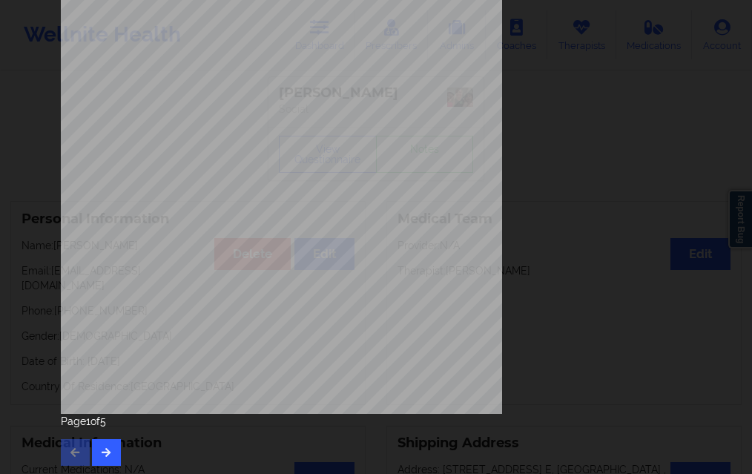
scroll to position [234, 0]
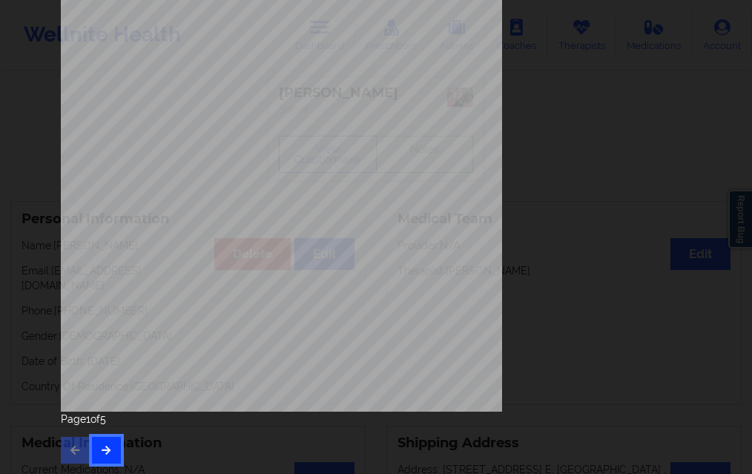
click at [102, 448] on icon "button" at bounding box center [106, 449] width 13 height 9
click at [108, 446] on icon "button" at bounding box center [106, 449] width 13 height 9
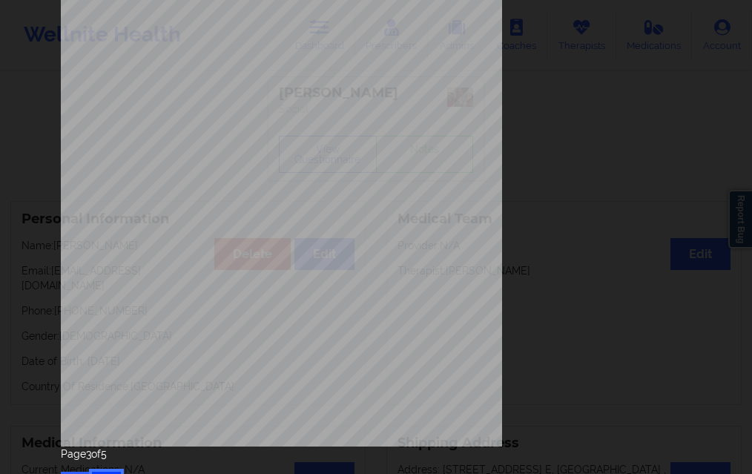
scroll to position [223, 0]
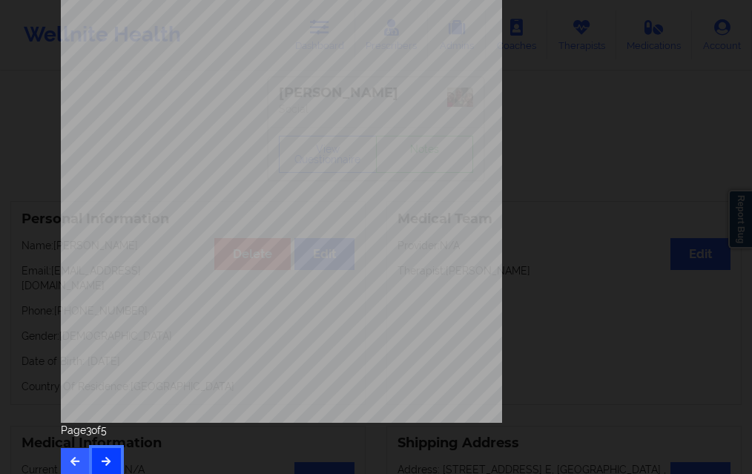
click at [112, 458] on button "button" at bounding box center [106, 461] width 29 height 27
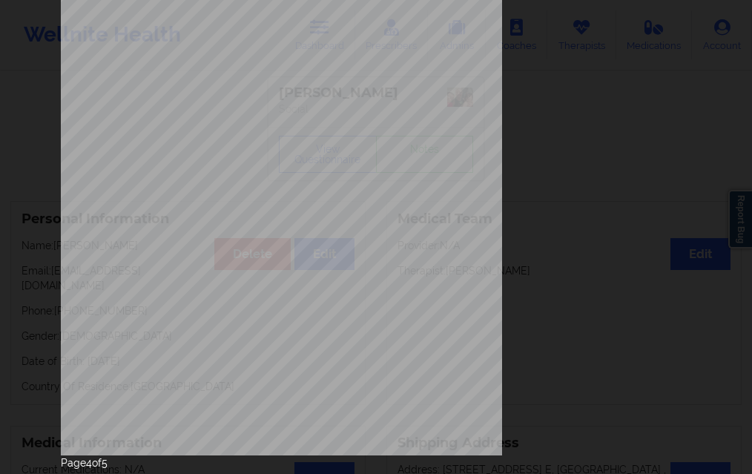
scroll to position [234, 0]
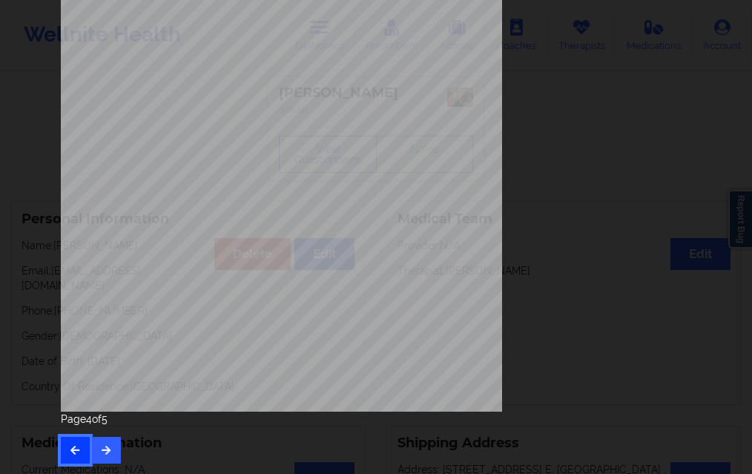
click at [73, 439] on button "button" at bounding box center [75, 450] width 29 height 27
click at [105, 442] on button "button" at bounding box center [106, 450] width 29 height 27
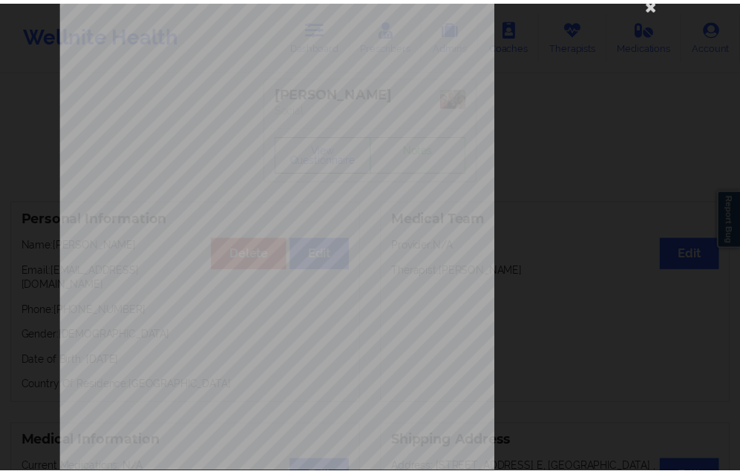
scroll to position [0, 0]
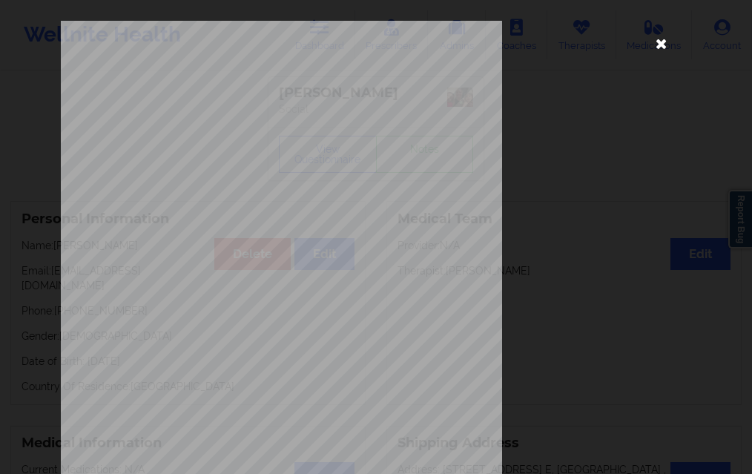
click at [666, 50] on icon at bounding box center [662, 43] width 24 height 24
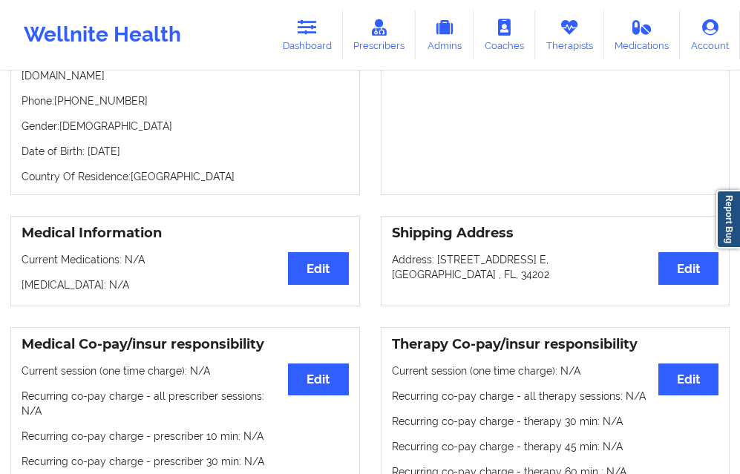
scroll to position [223, 0]
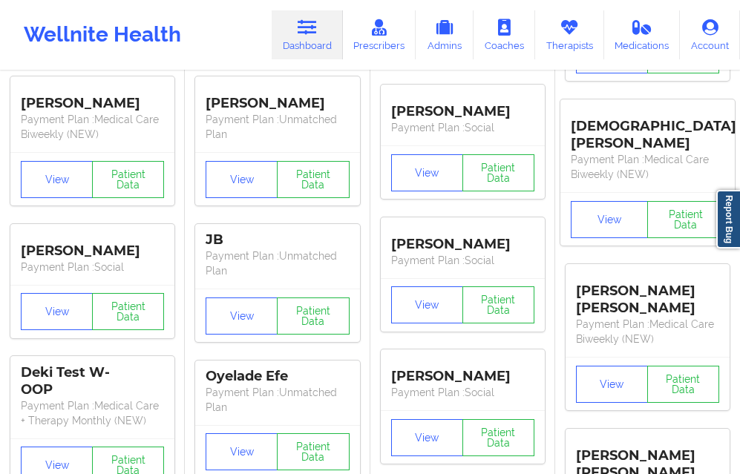
scroll to position [1, 0]
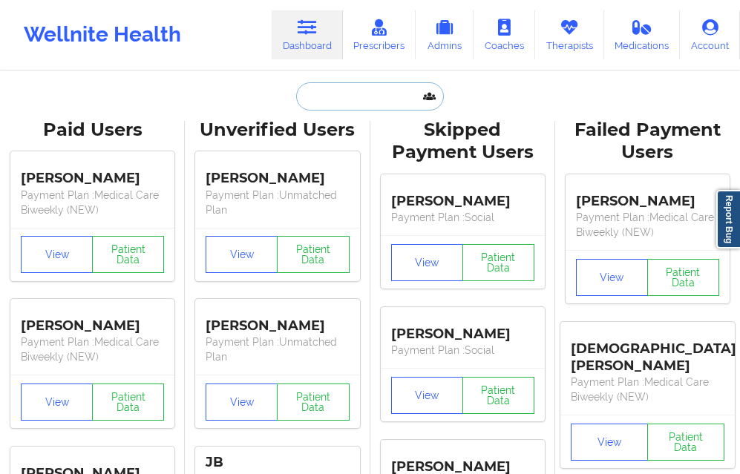
click at [318, 95] on input "text" at bounding box center [369, 96] width 147 height 28
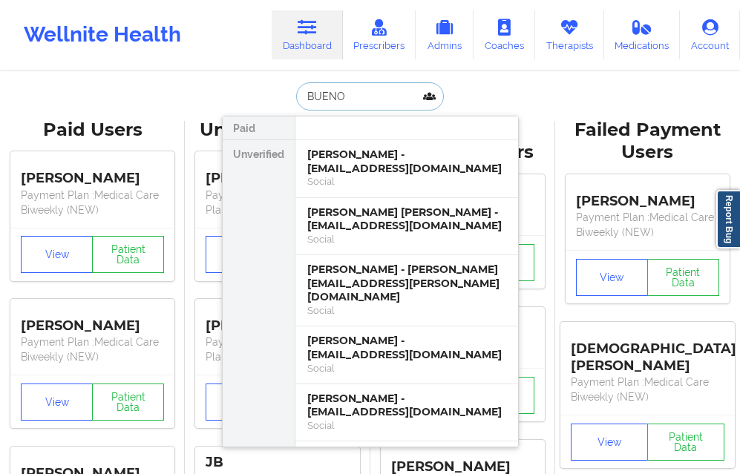
type input "BUENO"
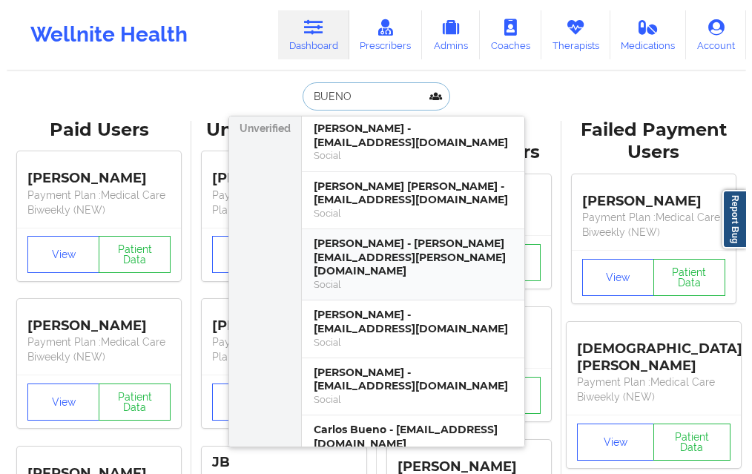
scroll to position [0, 0]
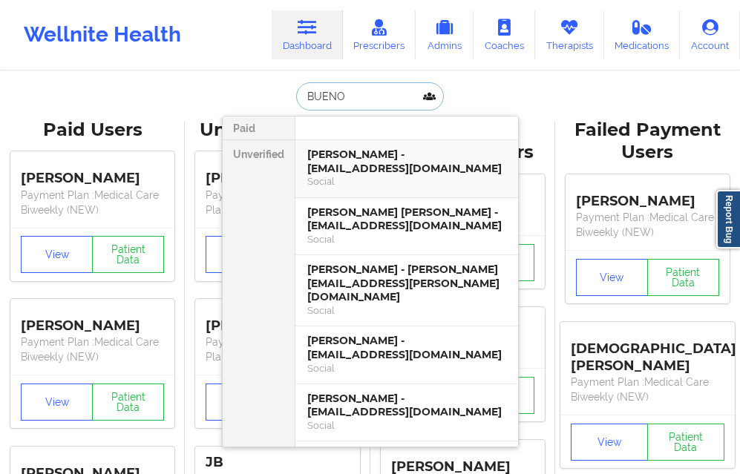
click at [363, 183] on div "Social" at bounding box center [406, 181] width 199 height 13
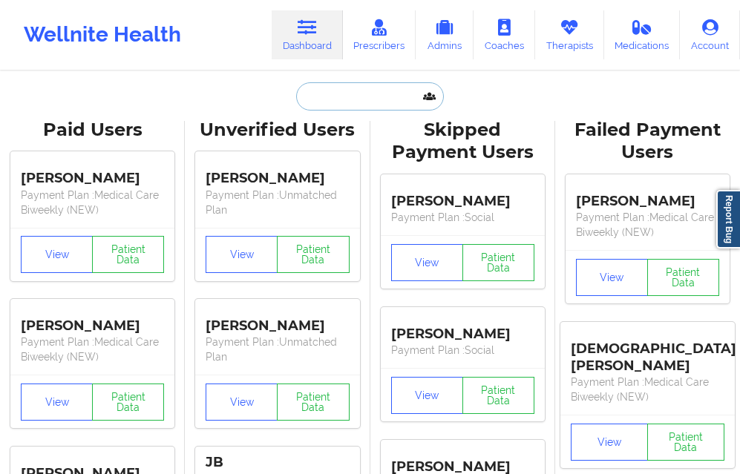
click at [315, 85] on input "text" at bounding box center [369, 96] width 147 height 28
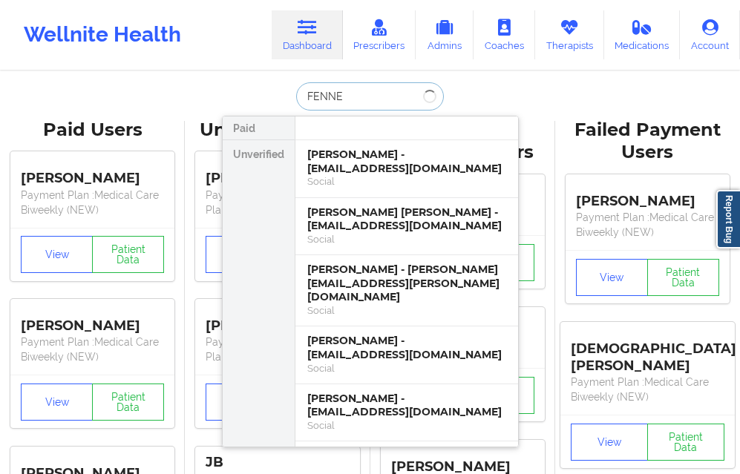
type input "FENNEL"
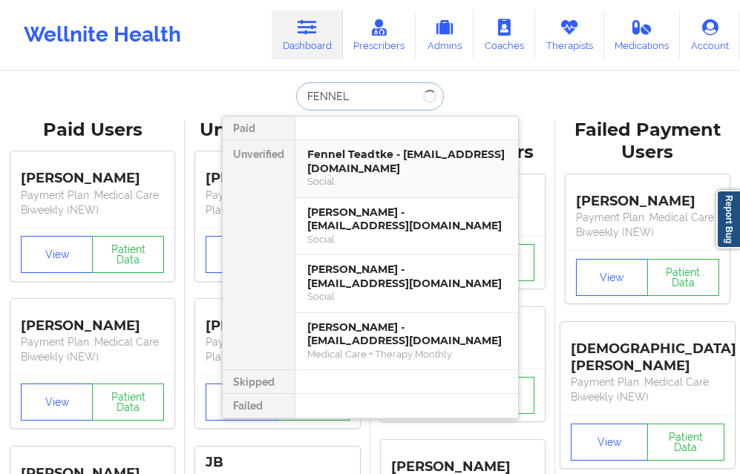
click at [332, 148] on div "Fennel Teadtke - teadtkef@aks-eng.com" at bounding box center [406, 161] width 199 height 27
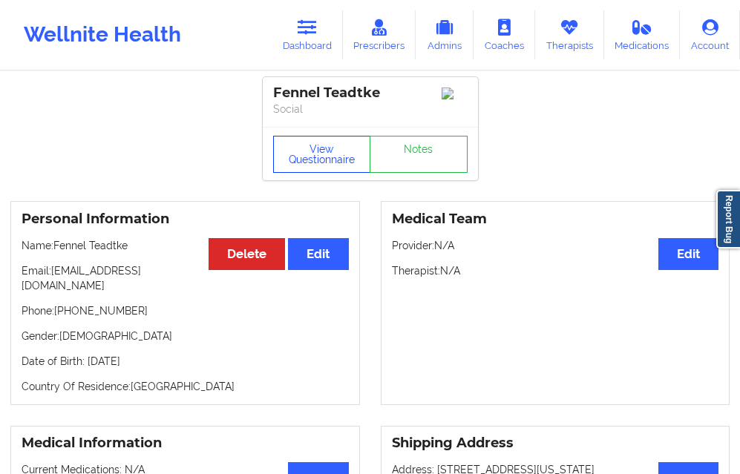
click at [319, 154] on button "View Questionnaire" at bounding box center [322, 154] width 98 height 37
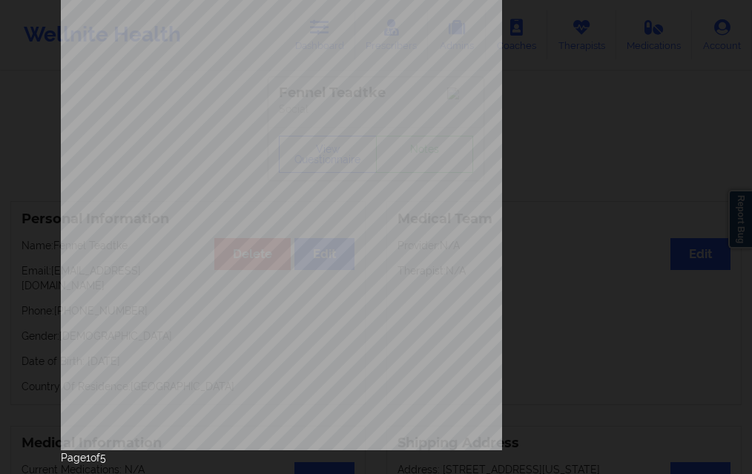
scroll to position [234, 0]
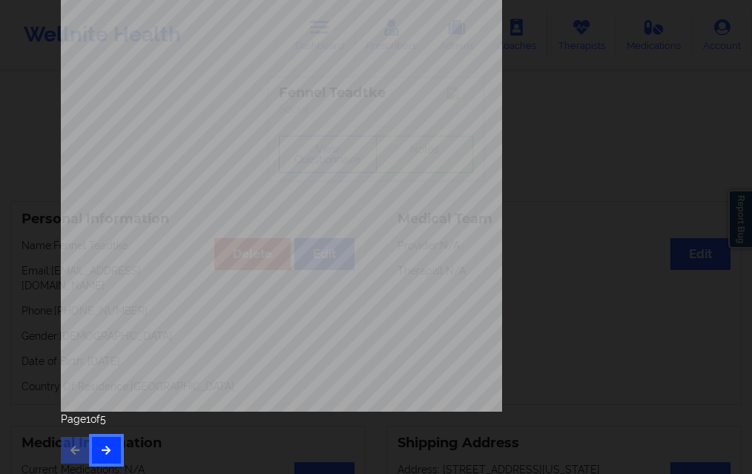
click at [108, 446] on icon "button" at bounding box center [106, 449] width 13 height 9
click at [112, 441] on button "button" at bounding box center [106, 450] width 29 height 27
click at [105, 448] on icon "button" at bounding box center [106, 449] width 13 height 9
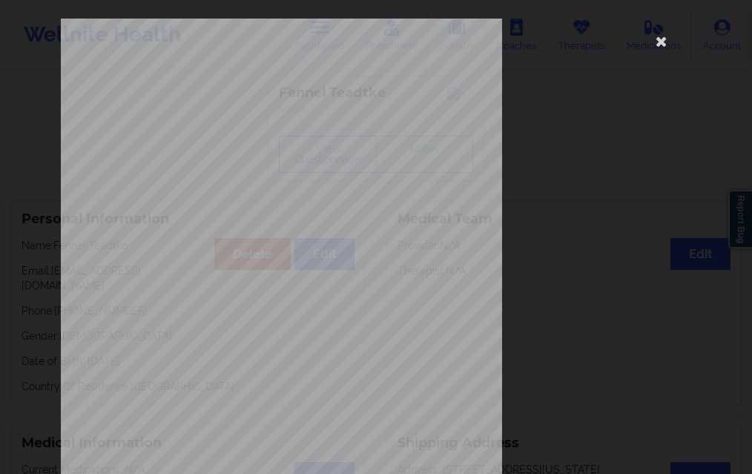
scroll to position [0, 0]
click at [662, 43] on icon at bounding box center [662, 43] width 24 height 24
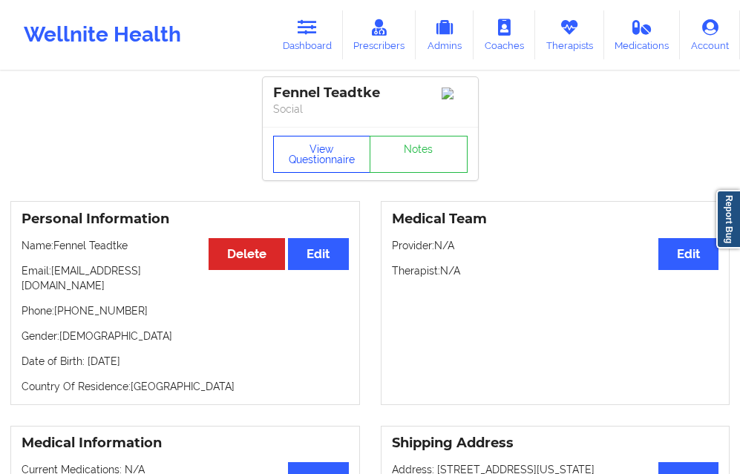
click at [316, 154] on button "View Questionnaire" at bounding box center [322, 154] width 98 height 37
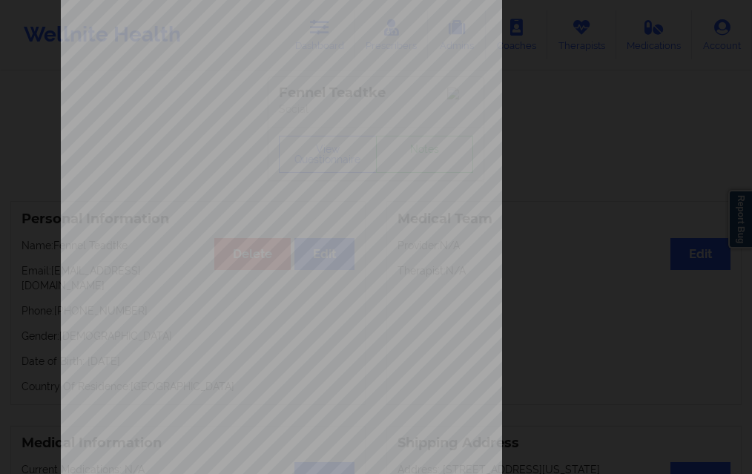
scroll to position [234, 0]
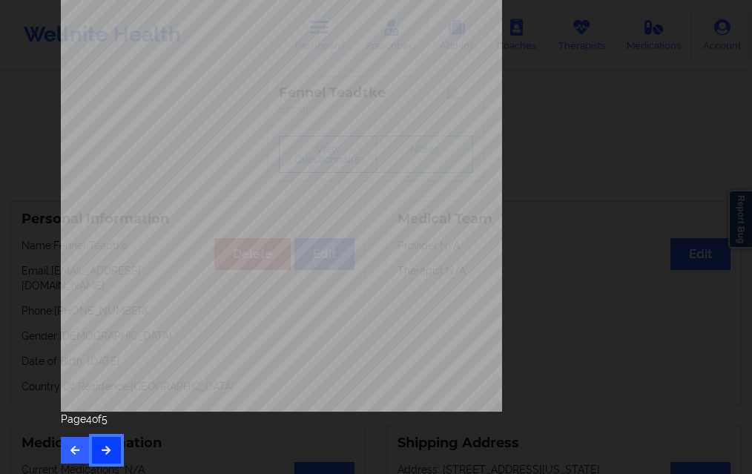
click at [109, 441] on button "button" at bounding box center [106, 450] width 29 height 27
click at [82, 445] on button "button" at bounding box center [75, 450] width 29 height 27
click at [81, 444] on button "button" at bounding box center [75, 450] width 29 height 27
click at [65, 441] on button "button" at bounding box center [75, 450] width 29 height 27
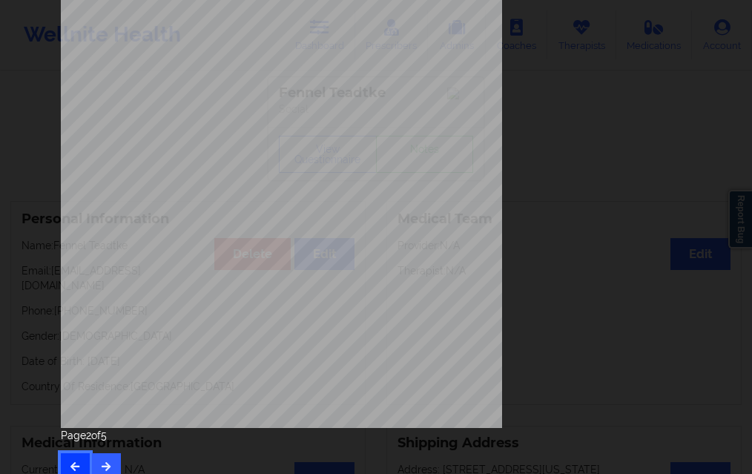
scroll to position [223, 0]
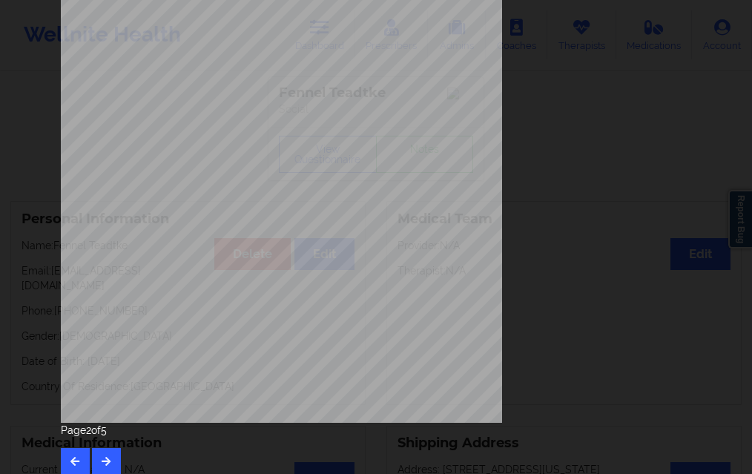
click at [109, 444] on div "Page 2 of 5" at bounding box center [376, 449] width 631 height 52
click at [106, 451] on button "button" at bounding box center [106, 461] width 29 height 27
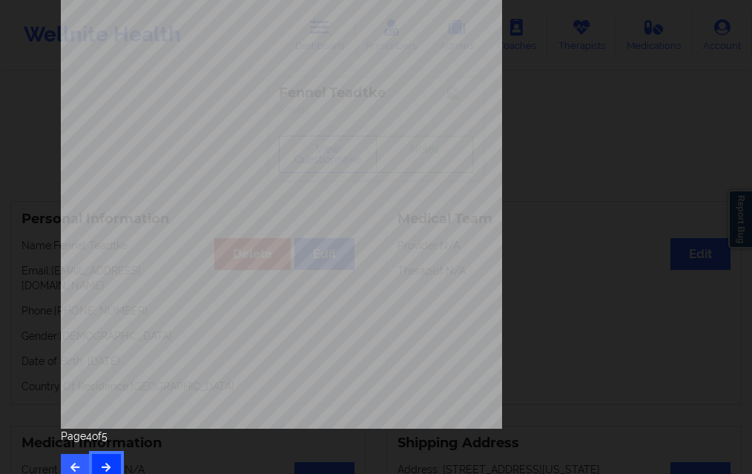
scroll to position [234, 0]
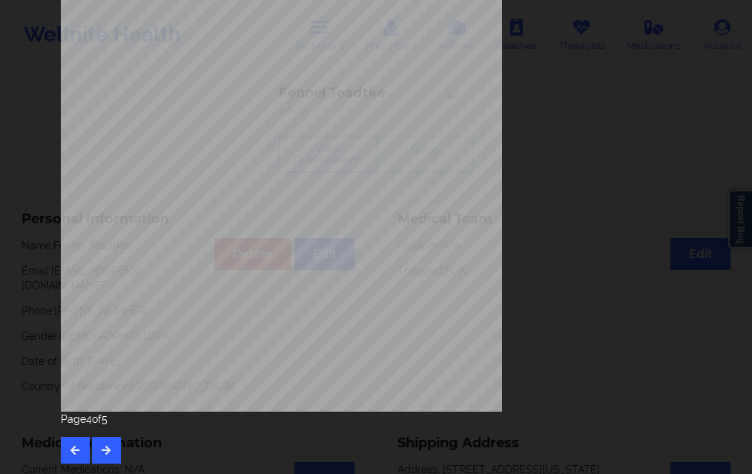
click at [108, 435] on div "Page 4 of 5" at bounding box center [376, 438] width 631 height 52
click at [69, 445] on icon "button" at bounding box center [75, 449] width 13 height 9
click at [69, 442] on button "button" at bounding box center [75, 450] width 29 height 27
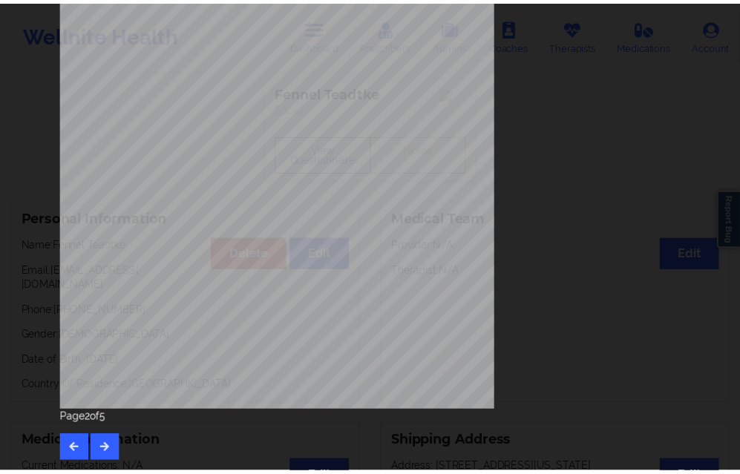
scroll to position [0, 0]
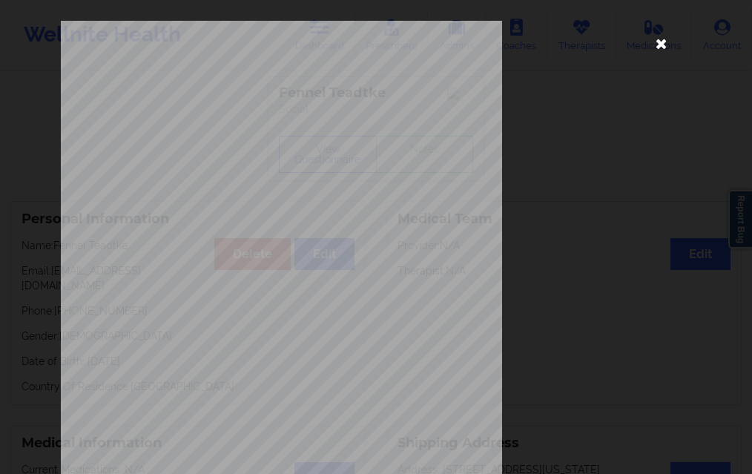
click at [660, 49] on icon at bounding box center [662, 43] width 24 height 24
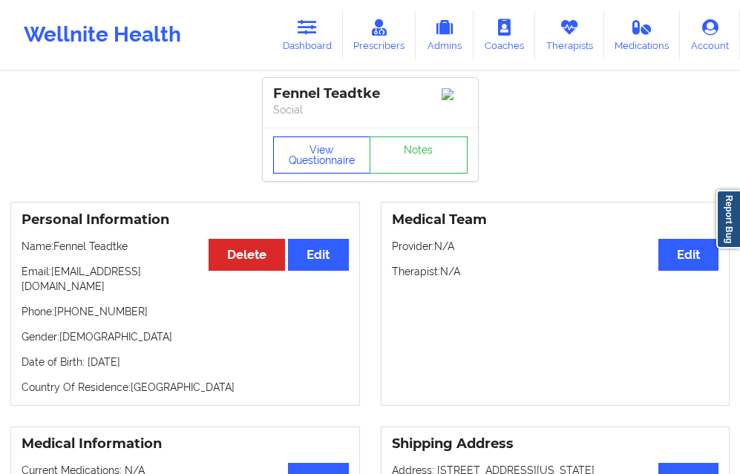
click at [316, 160] on button "View Questionnaire" at bounding box center [322, 155] width 98 height 37
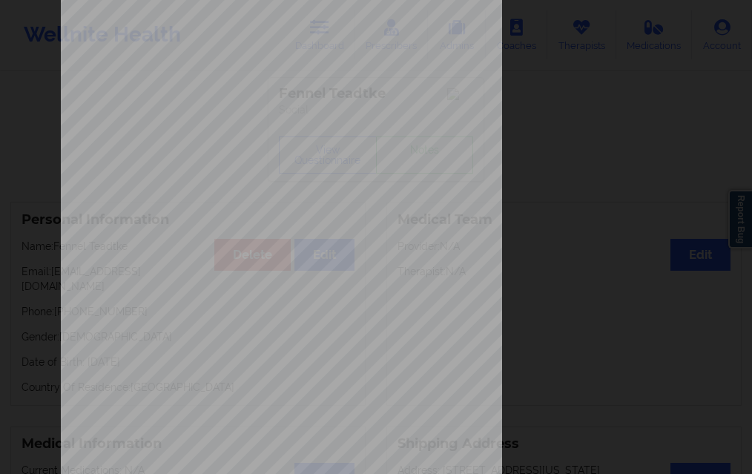
scroll to position [234, 0]
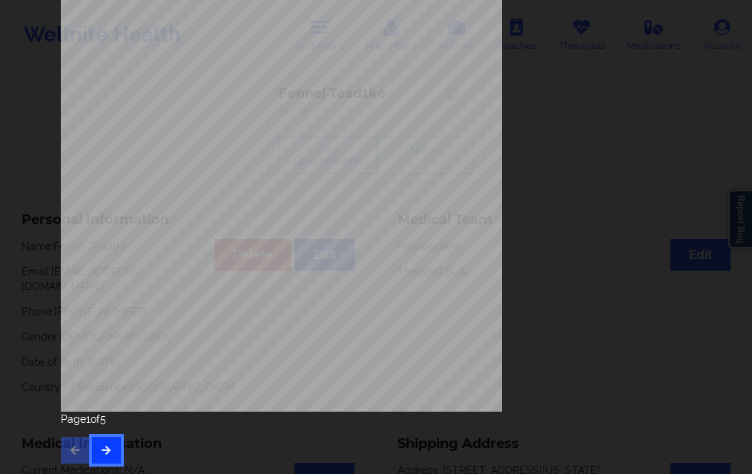
click at [96, 444] on button "button" at bounding box center [106, 450] width 29 height 27
click at [110, 453] on button "button" at bounding box center [106, 450] width 29 height 27
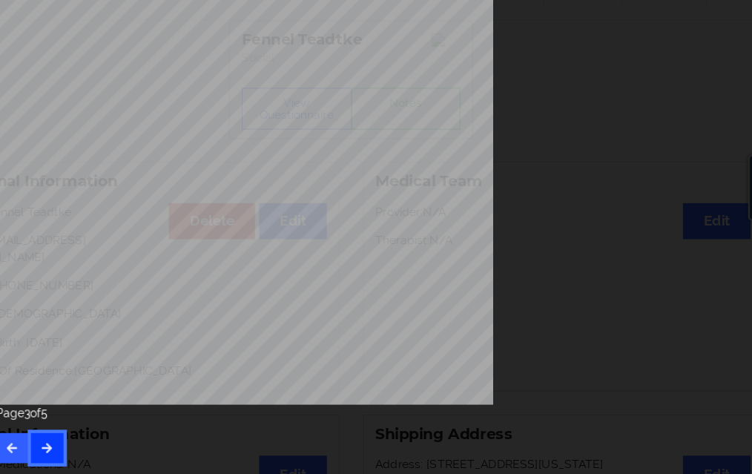
click at [99, 442] on button "button" at bounding box center [106, 450] width 29 height 27
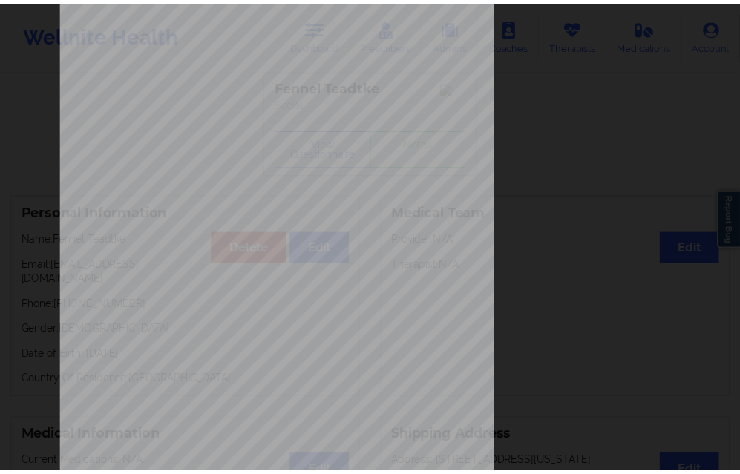
scroll to position [0, 0]
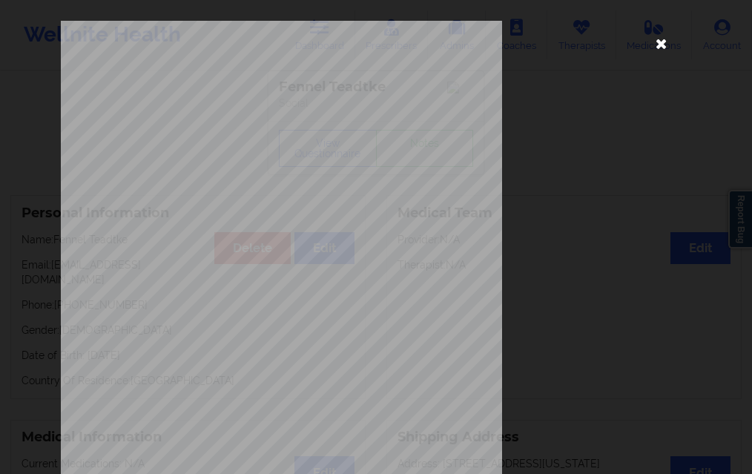
click at [658, 53] on icon at bounding box center [662, 43] width 24 height 24
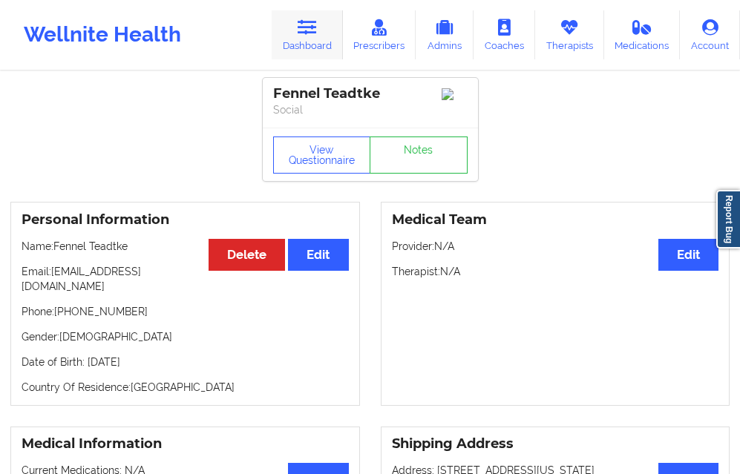
click at [297, 31] on link "Dashboard" at bounding box center [307, 34] width 71 height 49
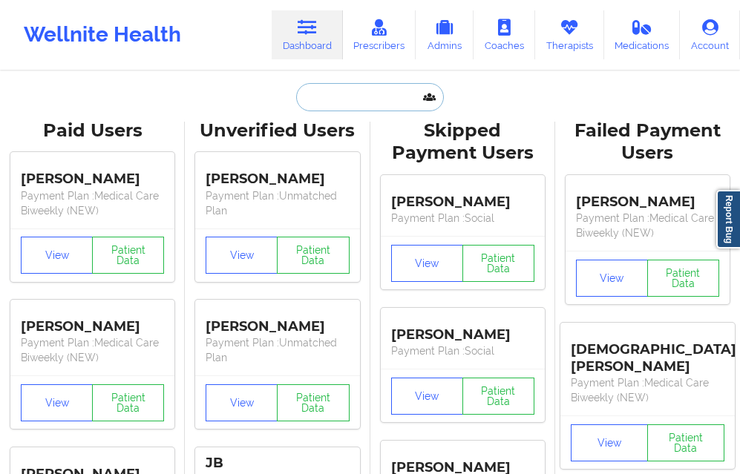
click at [305, 98] on input "text" at bounding box center [369, 97] width 147 height 28
click at [334, 83] on input "text" at bounding box center [369, 97] width 147 height 28
click at [330, 93] on input "text" at bounding box center [369, 97] width 147 height 28
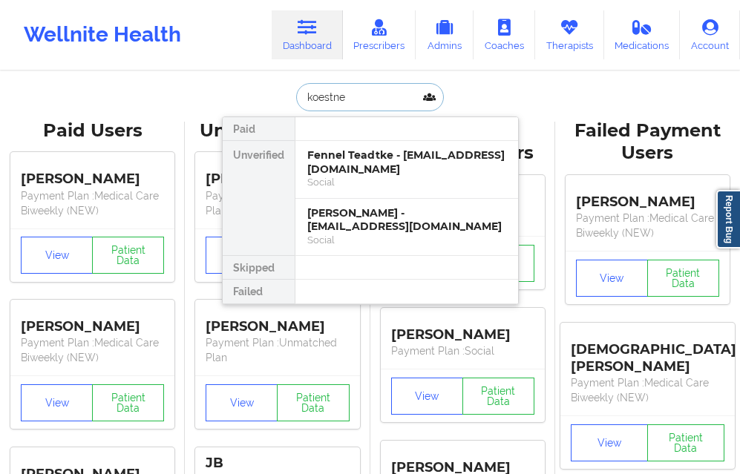
type input "koestner"
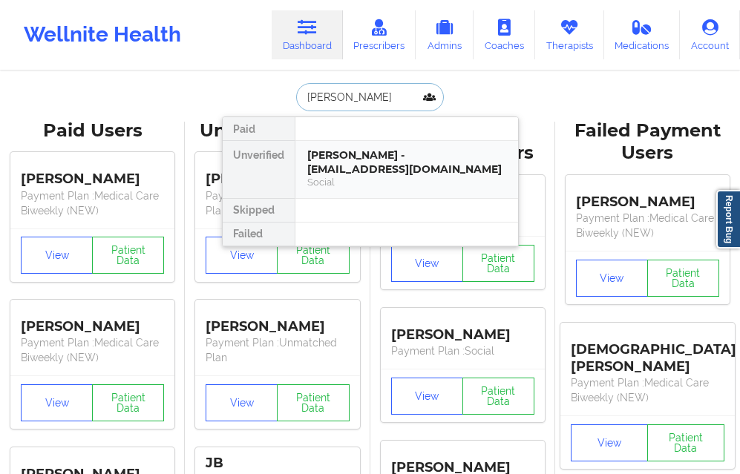
click at [327, 154] on div "Christopher Koestner - koestnerchris@gmail.com" at bounding box center [406, 161] width 199 height 27
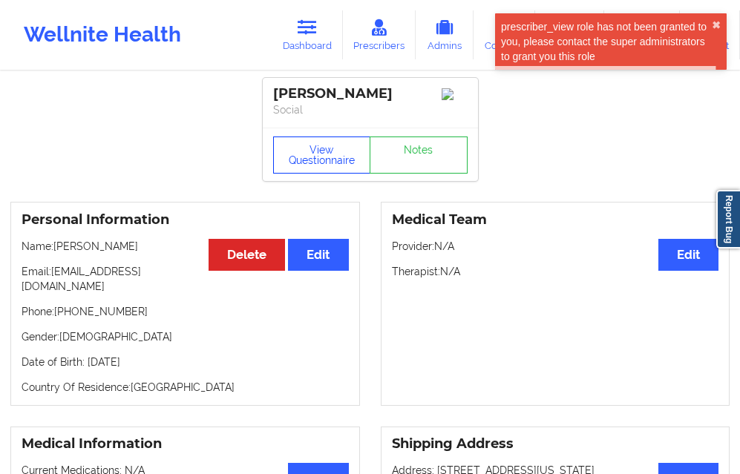
click at [307, 144] on button "View Questionnaire" at bounding box center [322, 155] width 98 height 37
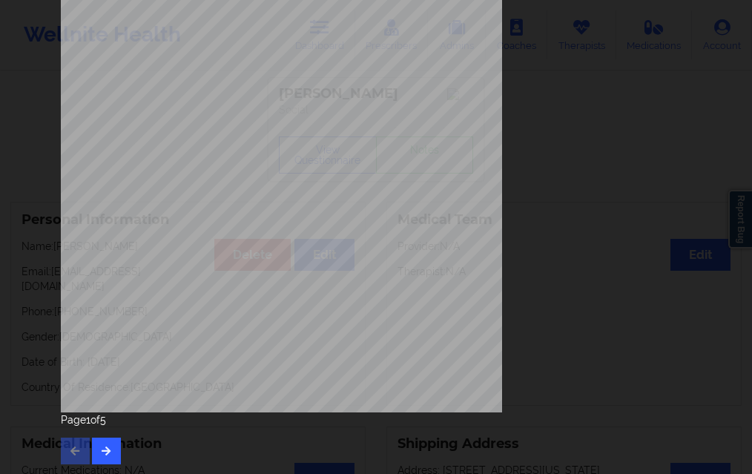
scroll to position [234, 0]
click at [98, 456] on button "button" at bounding box center [106, 450] width 29 height 27
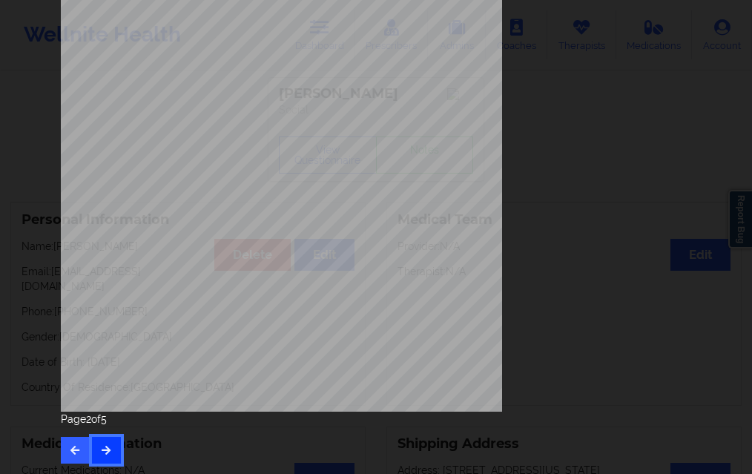
click at [92, 458] on button "button" at bounding box center [106, 450] width 29 height 27
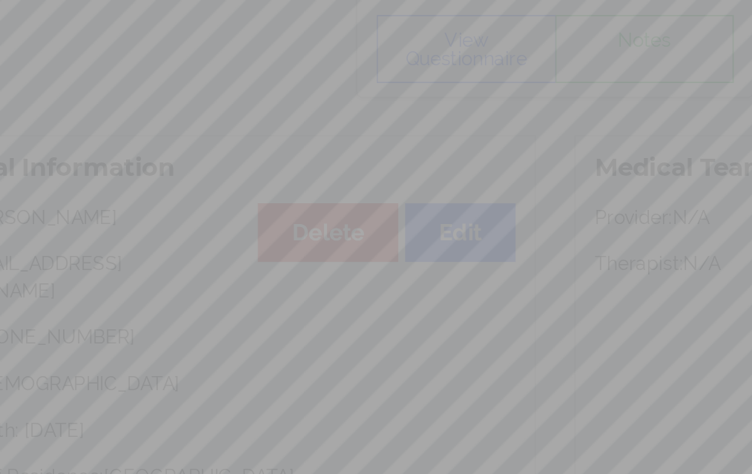
scroll to position [0, 0]
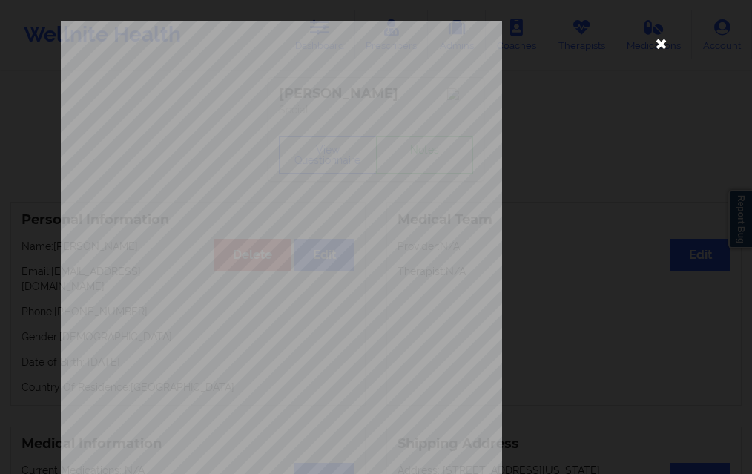
click at [666, 53] on icon at bounding box center [662, 43] width 24 height 24
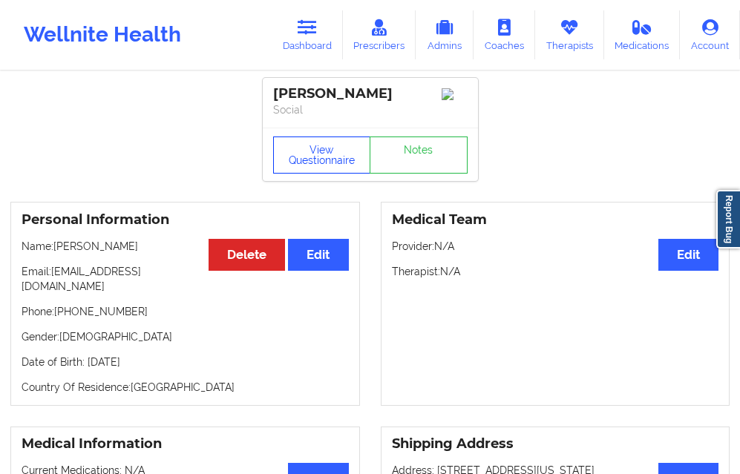
click at [310, 161] on button "View Questionnaire" at bounding box center [322, 155] width 98 height 37
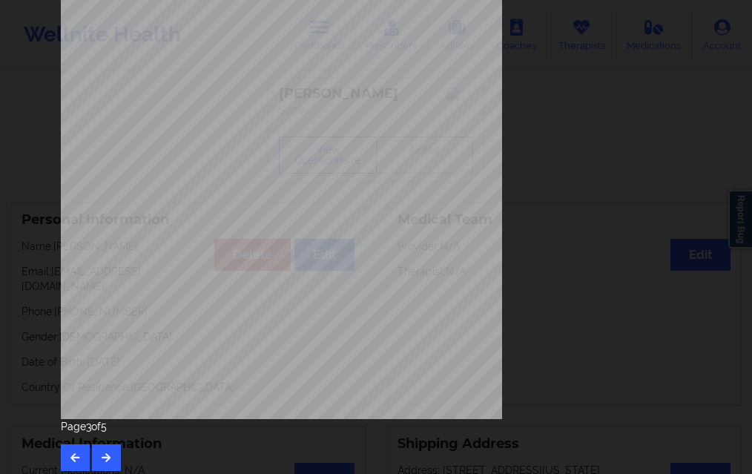
scroll to position [234, 0]
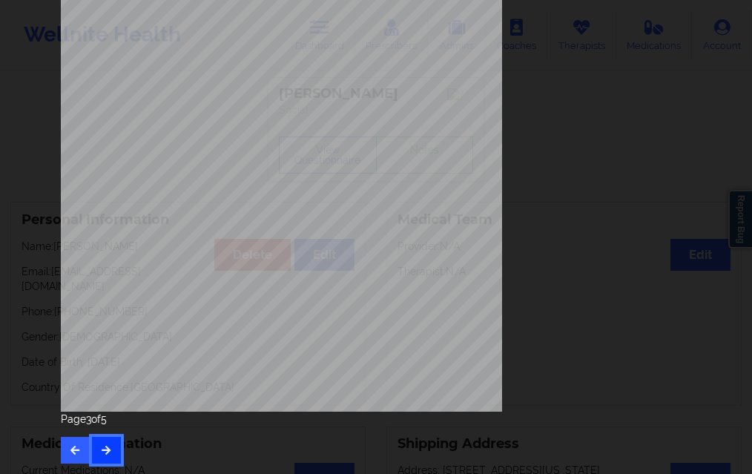
click at [100, 447] on icon "button" at bounding box center [106, 449] width 13 height 9
click at [73, 442] on button "button" at bounding box center [75, 450] width 29 height 27
click at [104, 447] on icon "button" at bounding box center [106, 449] width 13 height 9
click at [73, 449] on icon "button" at bounding box center [75, 449] width 13 height 9
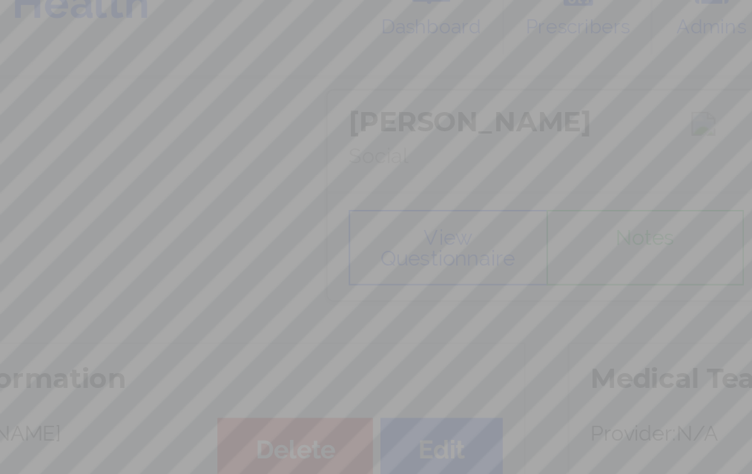
scroll to position [91, 0]
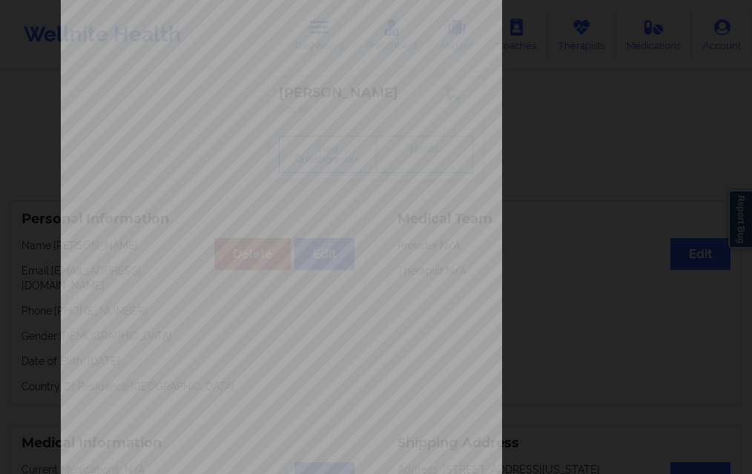
click at [673, 161] on div "Back cover of insurance image" at bounding box center [376, 242] width 631 height 625
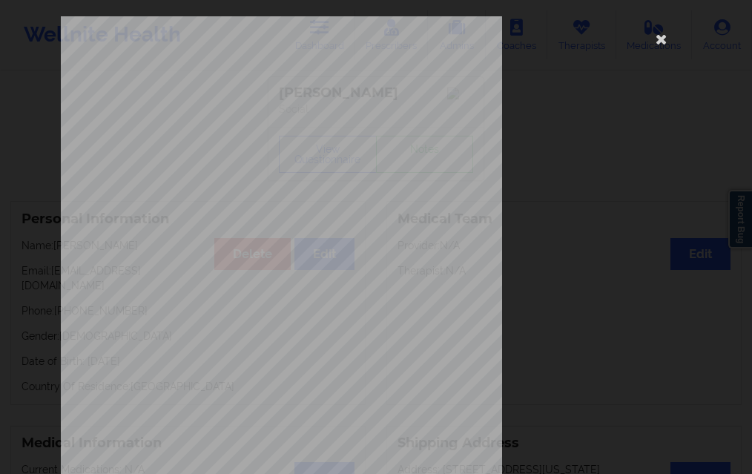
scroll to position [0, 0]
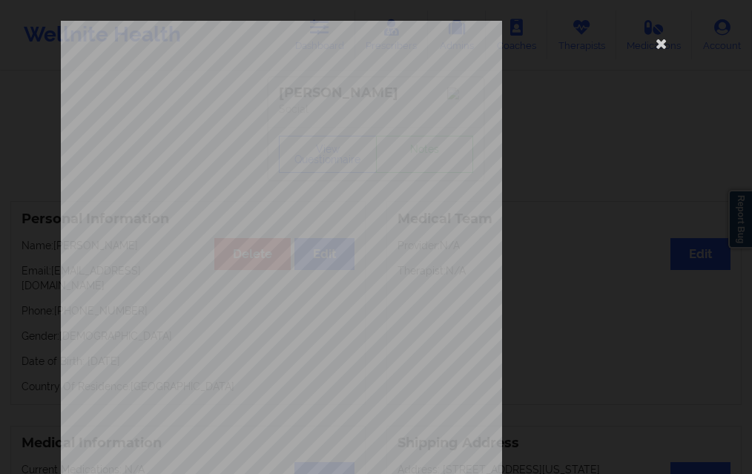
click at [660, 58] on div "Back cover of insurance image" at bounding box center [376, 333] width 631 height 625
click at [659, 38] on icon at bounding box center [662, 43] width 24 height 24
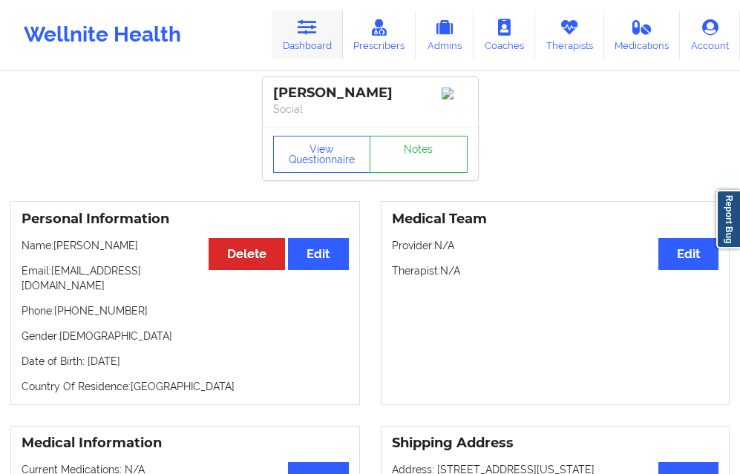
click at [321, 47] on link "Dashboard" at bounding box center [307, 34] width 71 height 49
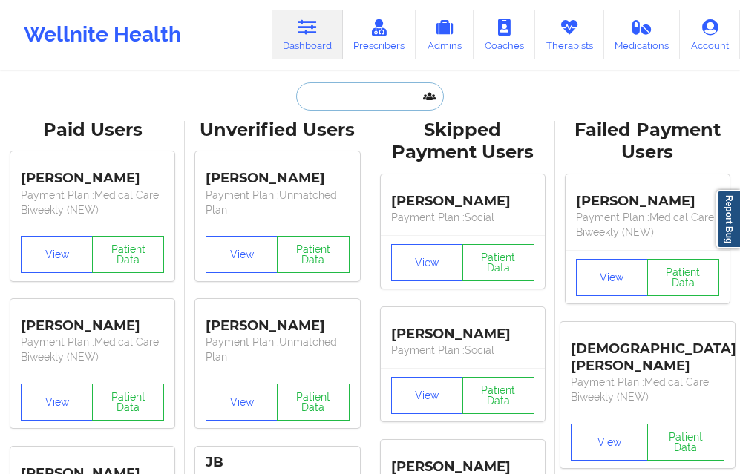
click at [338, 105] on input "text" at bounding box center [369, 96] width 147 height 28
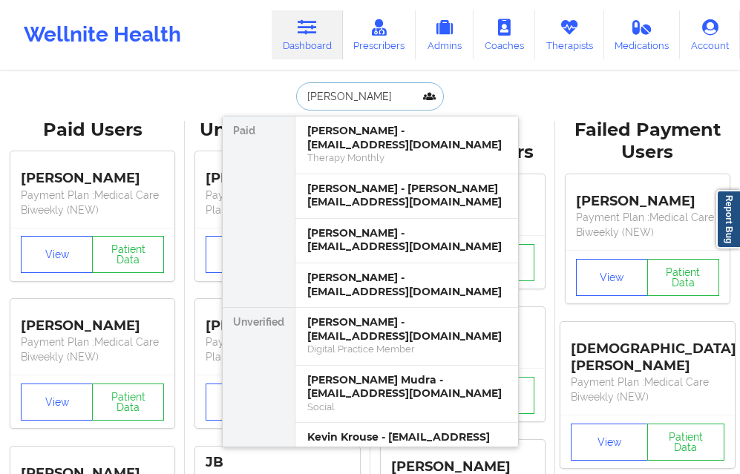
type input "ASHLE"
click at [335, 373] on div "Ashley Klaczak Mudra - akmudra@yahoo.com" at bounding box center [406, 386] width 199 height 27
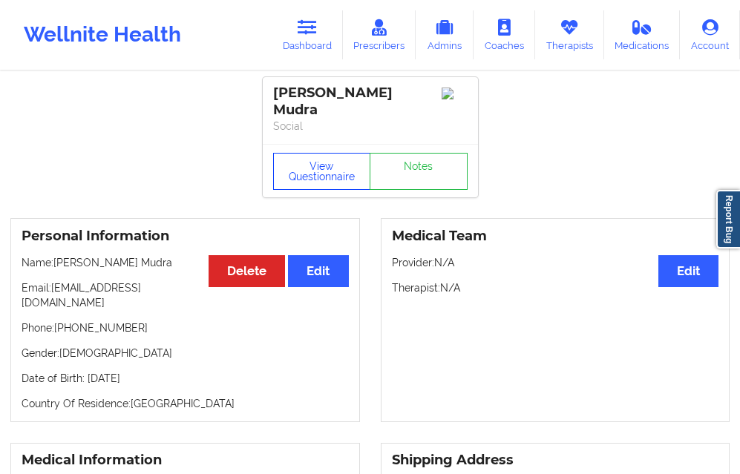
click at [309, 166] on button "View Questionnaire" at bounding box center [322, 171] width 98 height 37
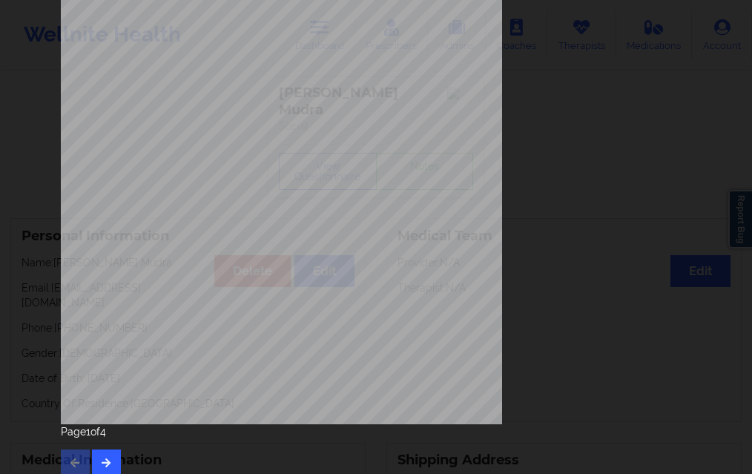
scroll to position [223, 0]
click at [111, 454] on button "button" at bounding box center [106, 461] width 29 height 27
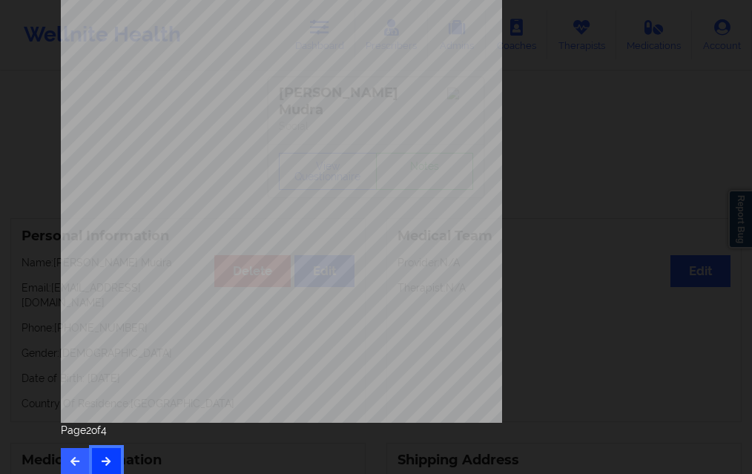
click at [100, 457] on icon "button" at bounding box center [106, 460] width 13 height 9
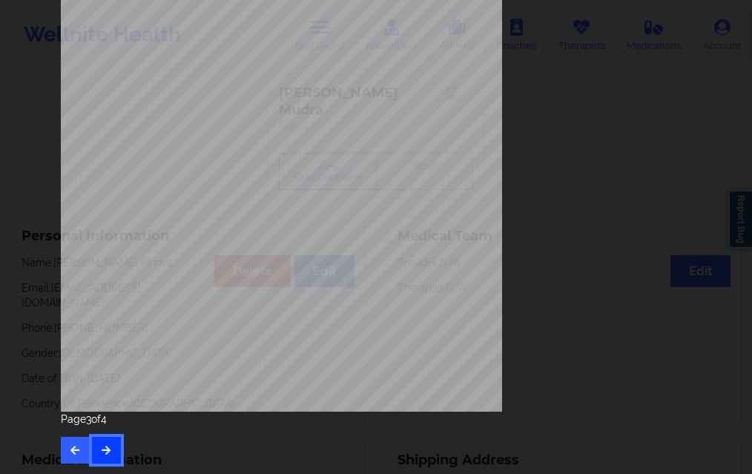
click at [113, 450] on button "button" at bounding box center [106, 450] width 29 height 27
click at [84, 453] on button "button" at bounding box center [75, 450] width 29 height 27
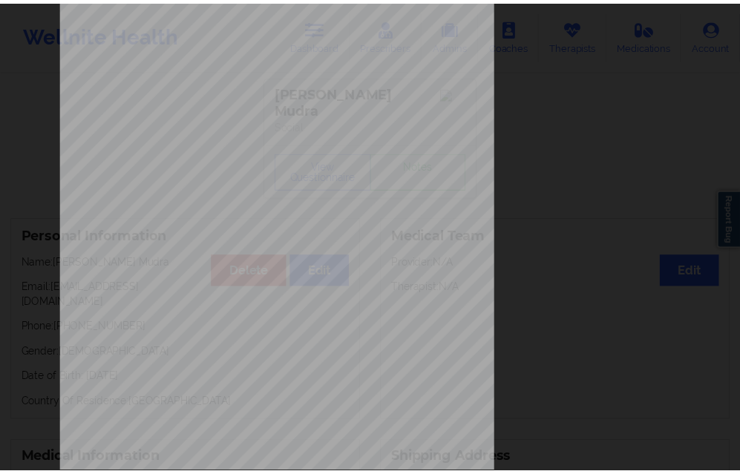
scroll to position [0, 0]
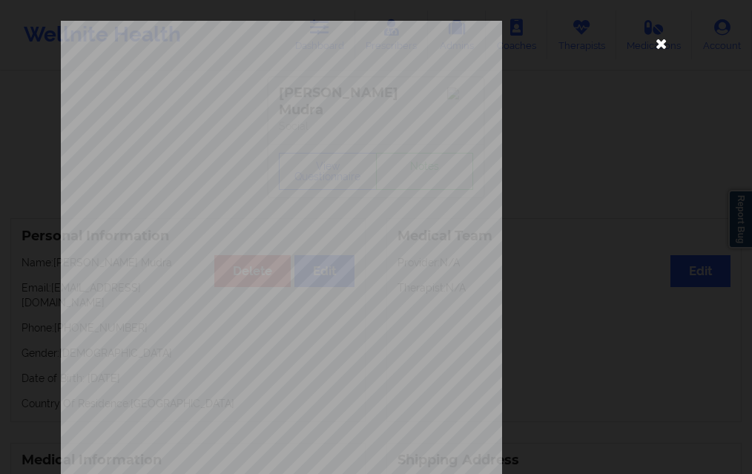
click at [651, 43] on icon at bounding box center [662, 43] width 24 height 24
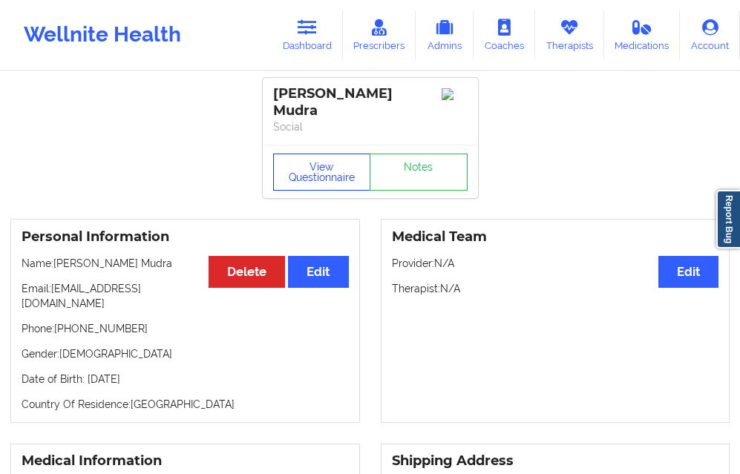
click at [307, 154] on button "View Questionnaire" at bounding box center [322, 172] width 98 height 37
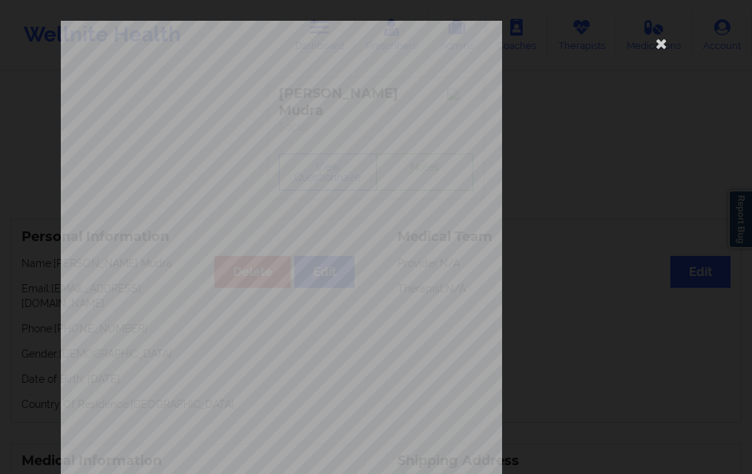
scroll to position [234, 0]
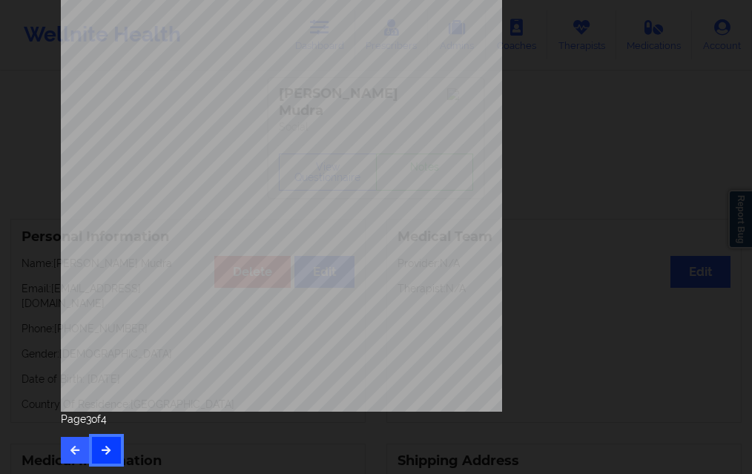
click at [110, 441] on button "button" at bounding box center [106, 450] width 29 height 27
drag, startPoint x: 45, startPoint y: 438, endPoint x: 76, endPoint y: 446, distance: 32.2
click at [46, 438] on div "Please feel free to provide us with any other additional details that have led …" at bounding box center [376, 237] width 752 height 474
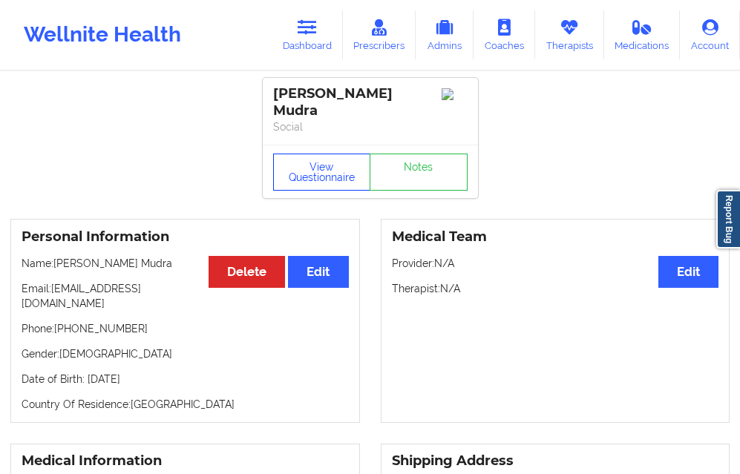
click at [304, 160] on button "View Questionnaire" at bounding box center [322, 172] width 98 height 37
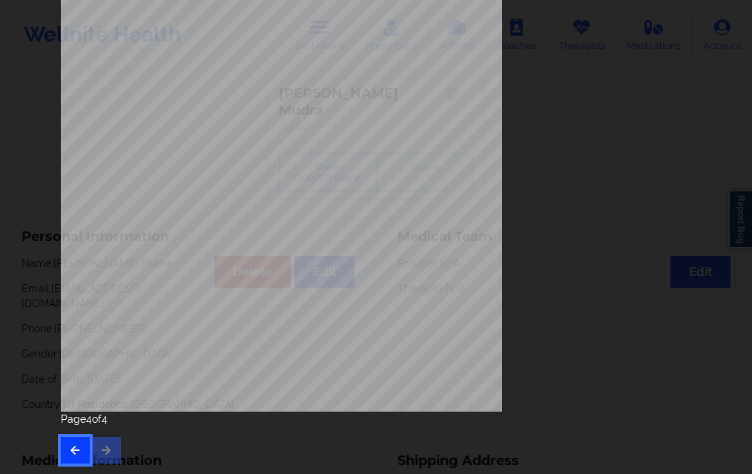
click at [73, 444] on button "button" at bounding box center [75, 450] width 29 height 27
click at [67, 463] on button "button" at bounding box center [75, 450] width 29 height 27
click at [68, 435] on div "Page 2 of 4" at bounding box center [376, 438] width 631 height 52
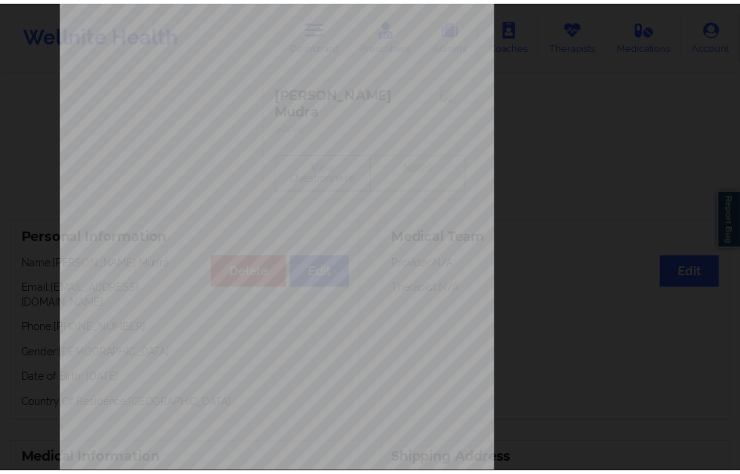
scroll to position [0, 0]
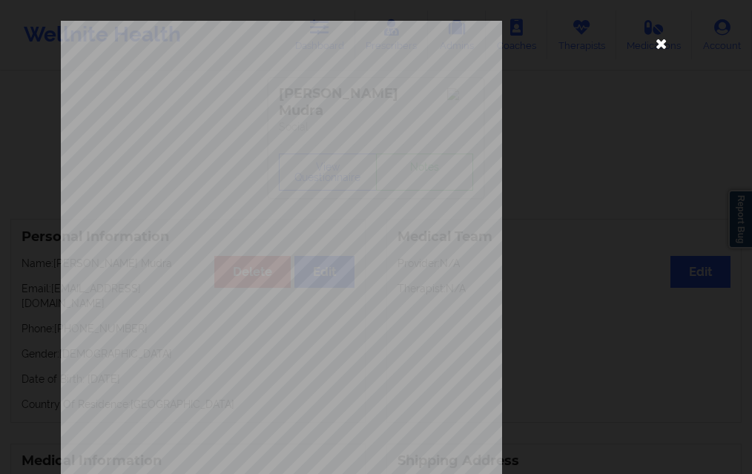
click at [657, 45] on icon at bounding box center [662, 43] width 24 height 24
